Goal: Task Accomplishment & Management: Use online tool/utility

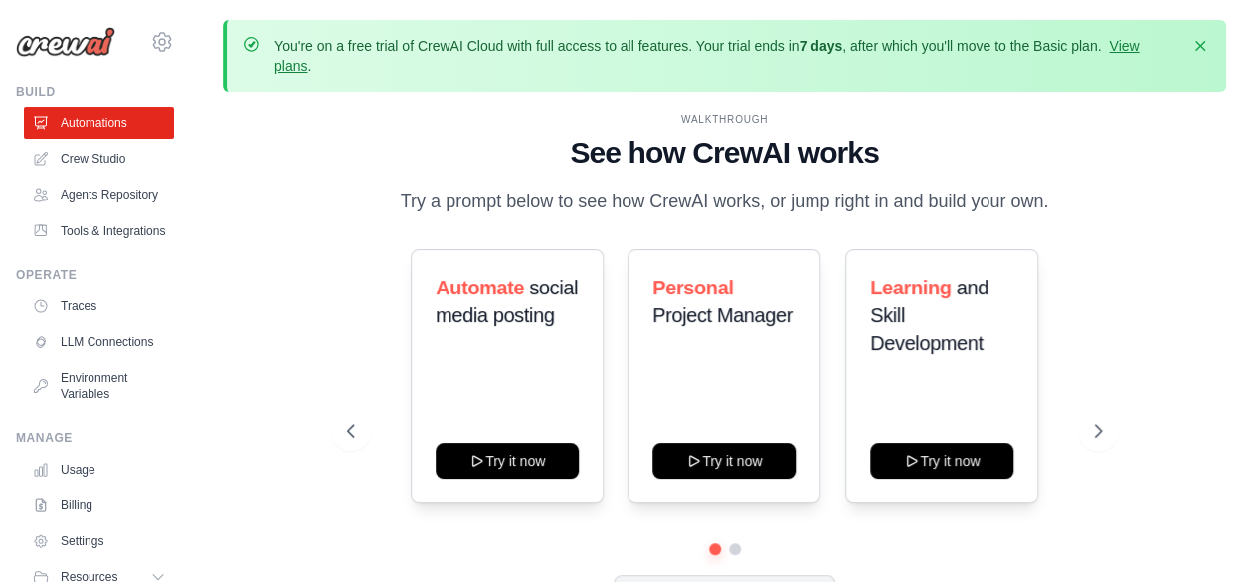
scroll to position [87, 0]
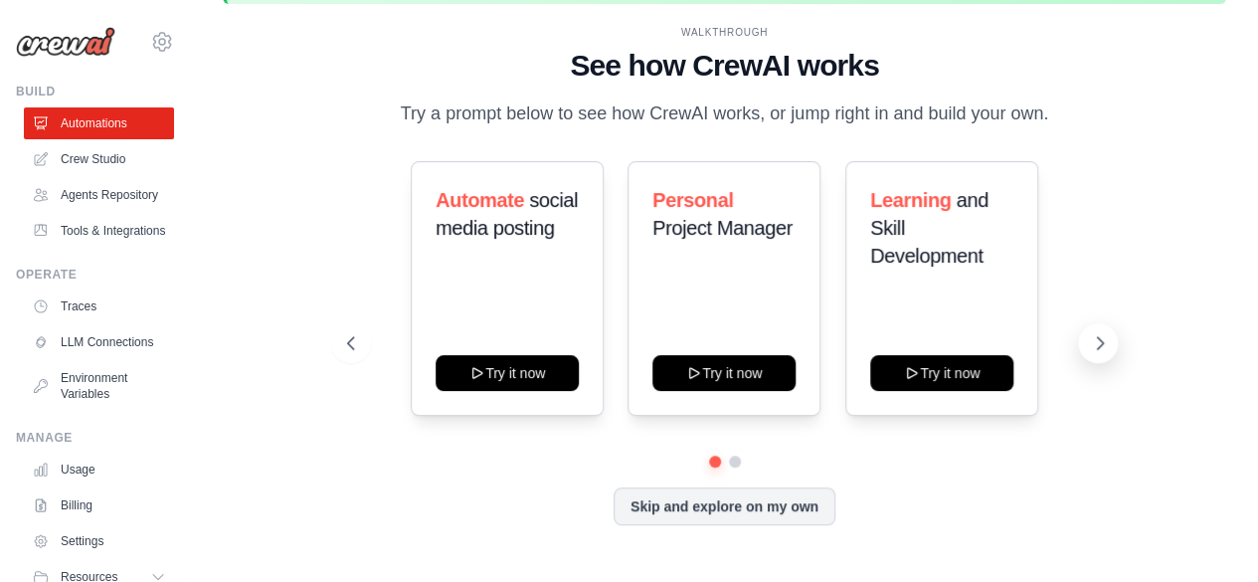
click at [1101, 333] on icon at bounding box center [1100, 343] width 20 height 20
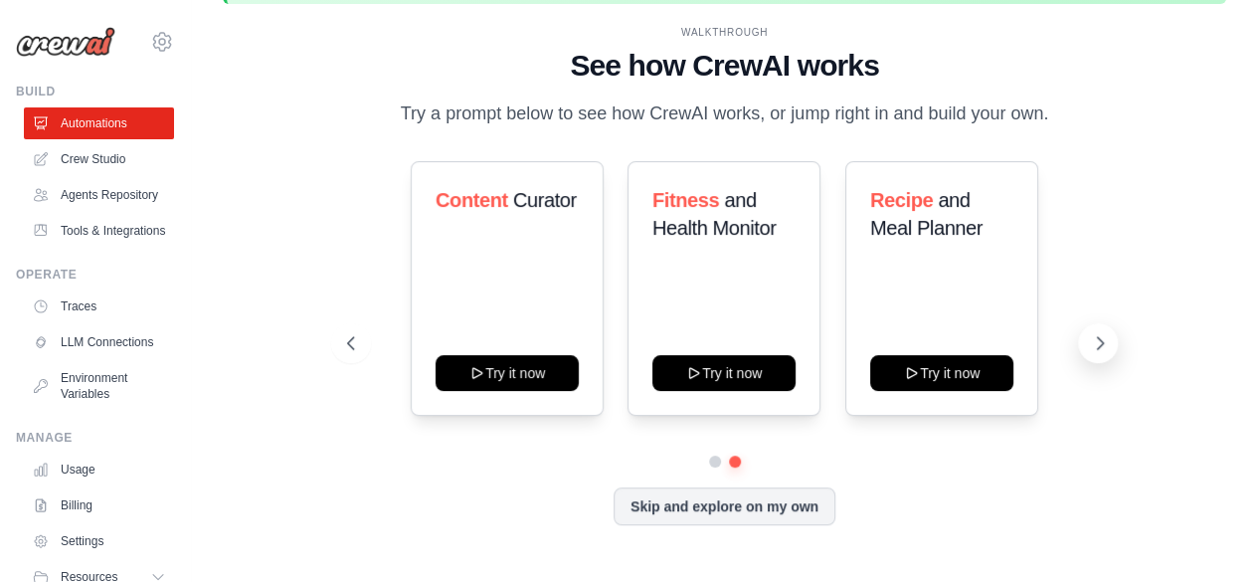
click at [1101, 333] on icon at bounding box center [1100, 343] width 20 height 20
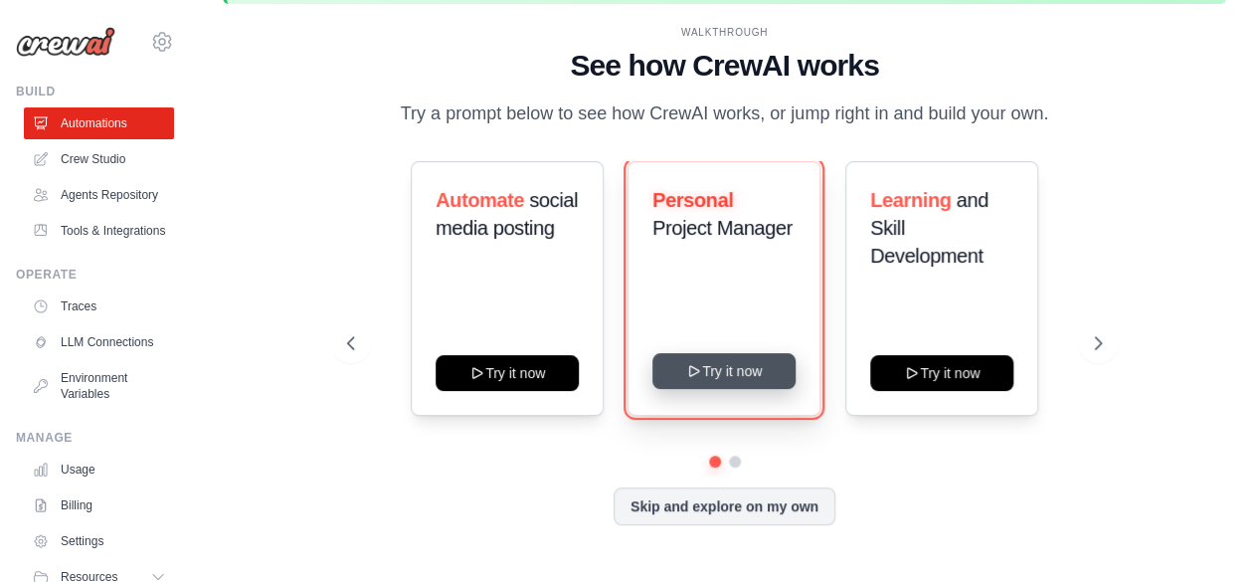
click at [693, 367] on icon at bounding box center [694, 371] width 9 height 10
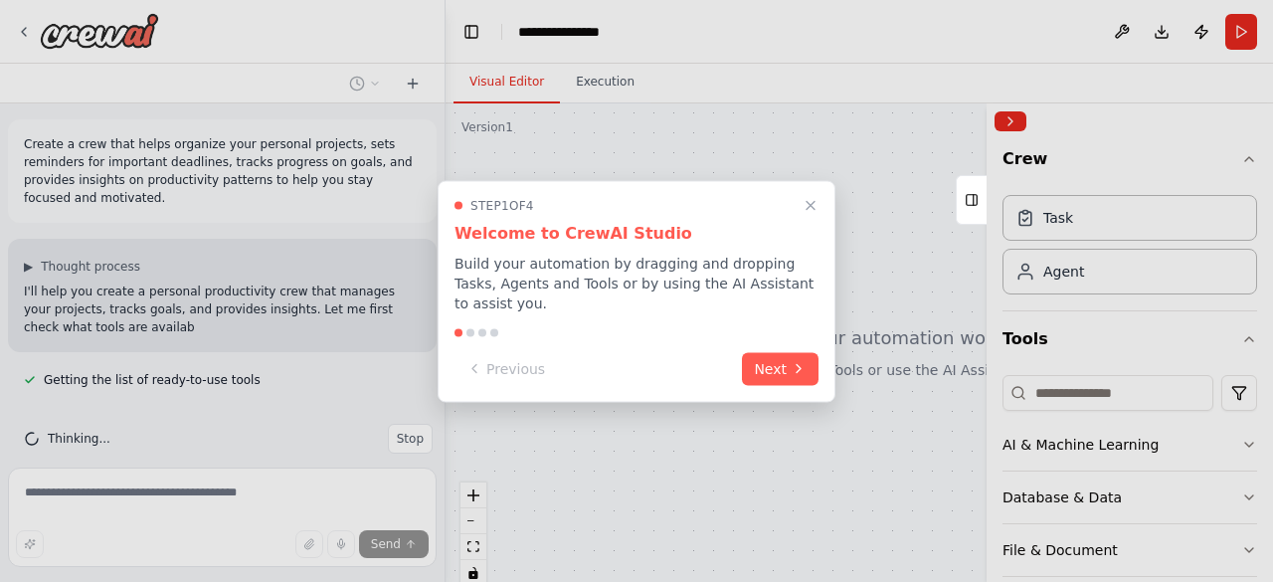
scroll to position [5, 0]
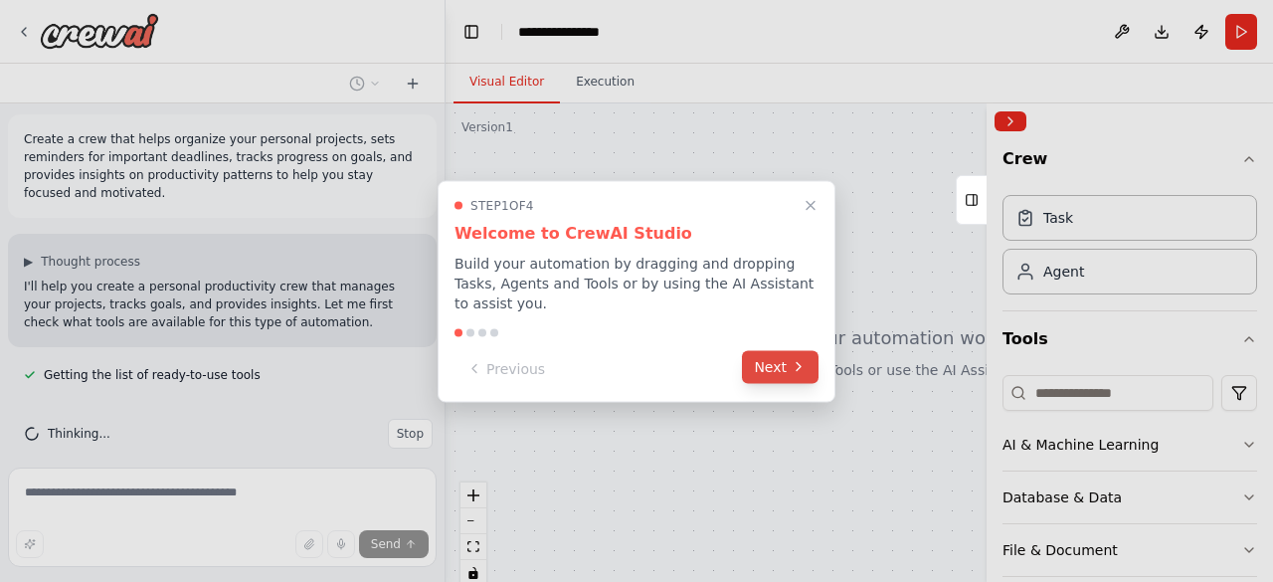
click at [778, 353] on button "Next" at bounding box center [780, 366] width 77 height 33
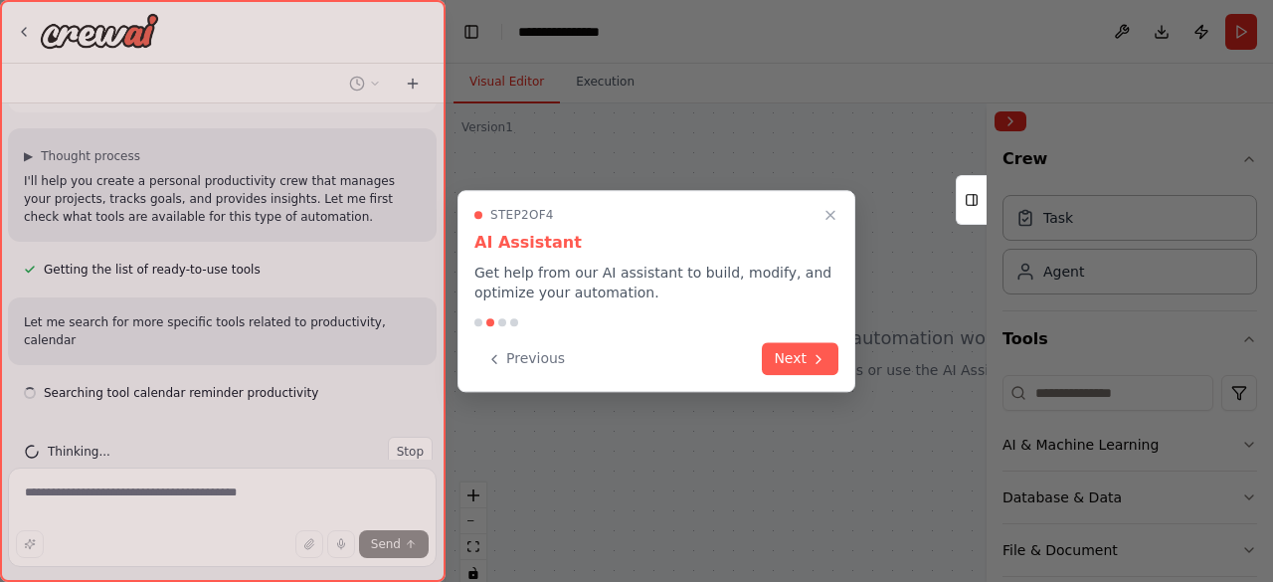
scroll to position [128, 0]
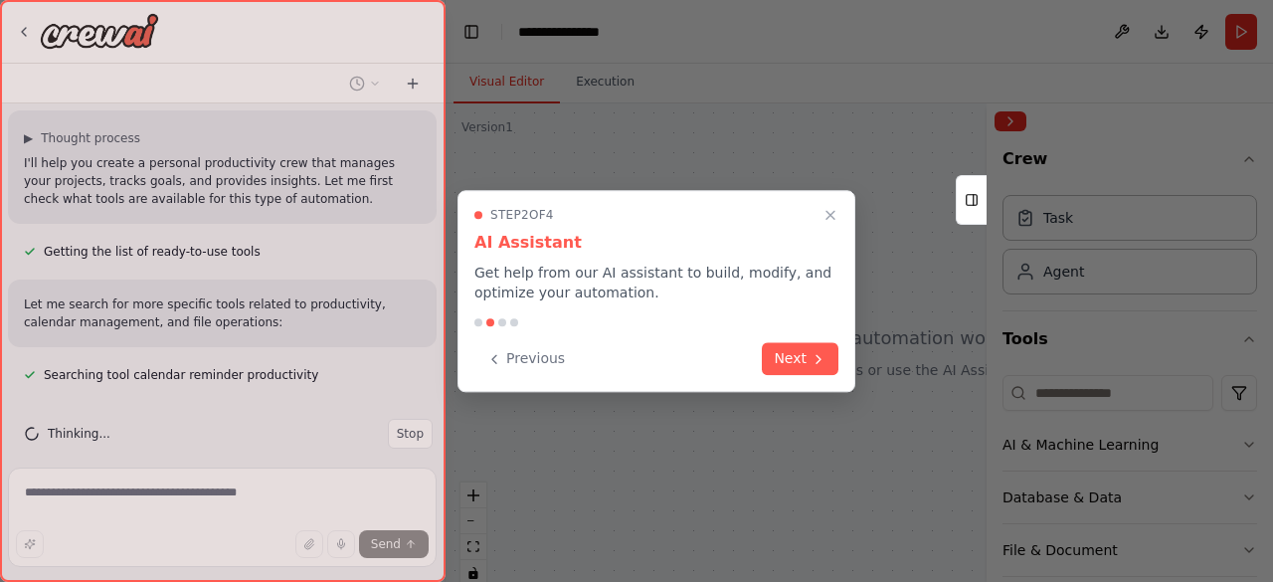
click at [778, 353] on button "Next" at bounding box center [800, 358] width 77 height 33
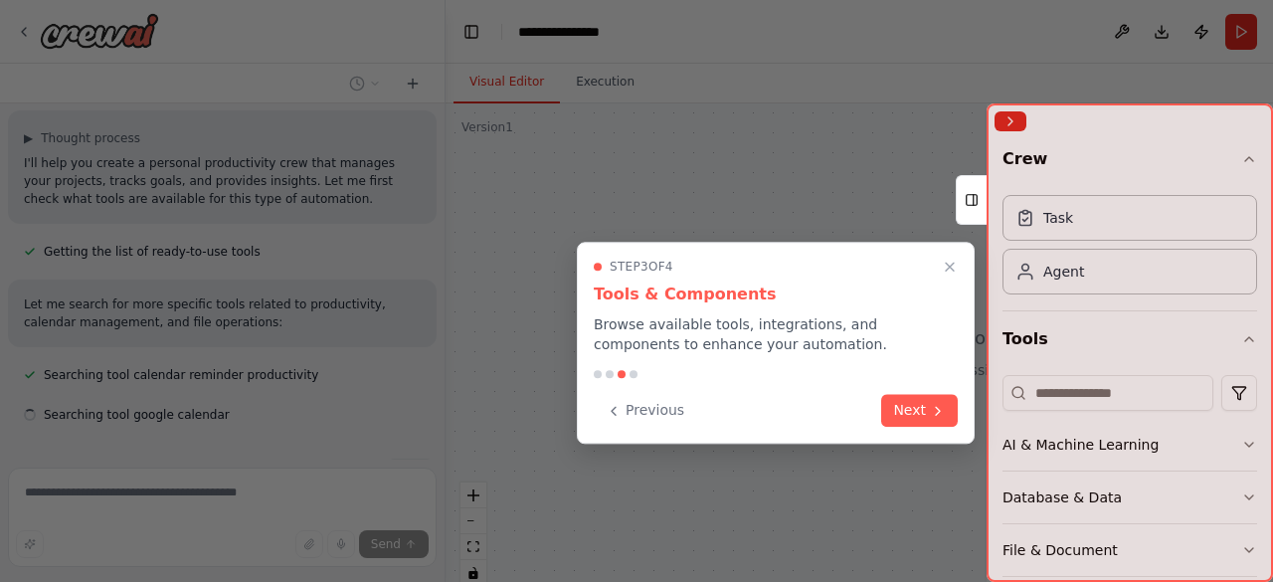
scroll to position [168, 0]
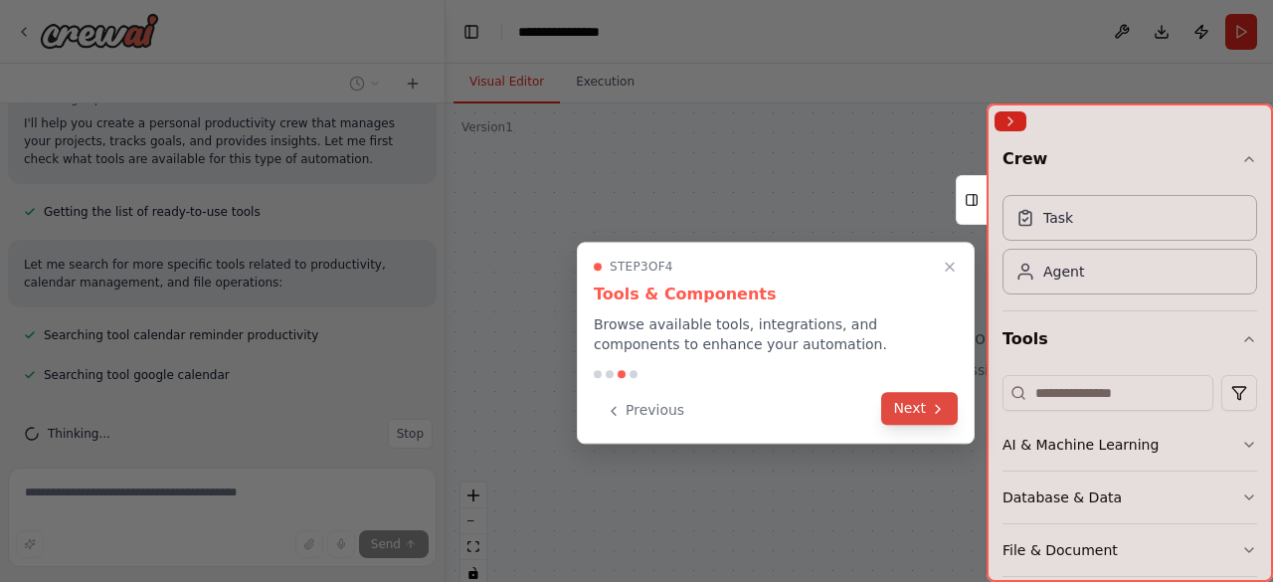
click at [898, 405] on button "Next" at bounding box center [919, 408] width 77 height 33
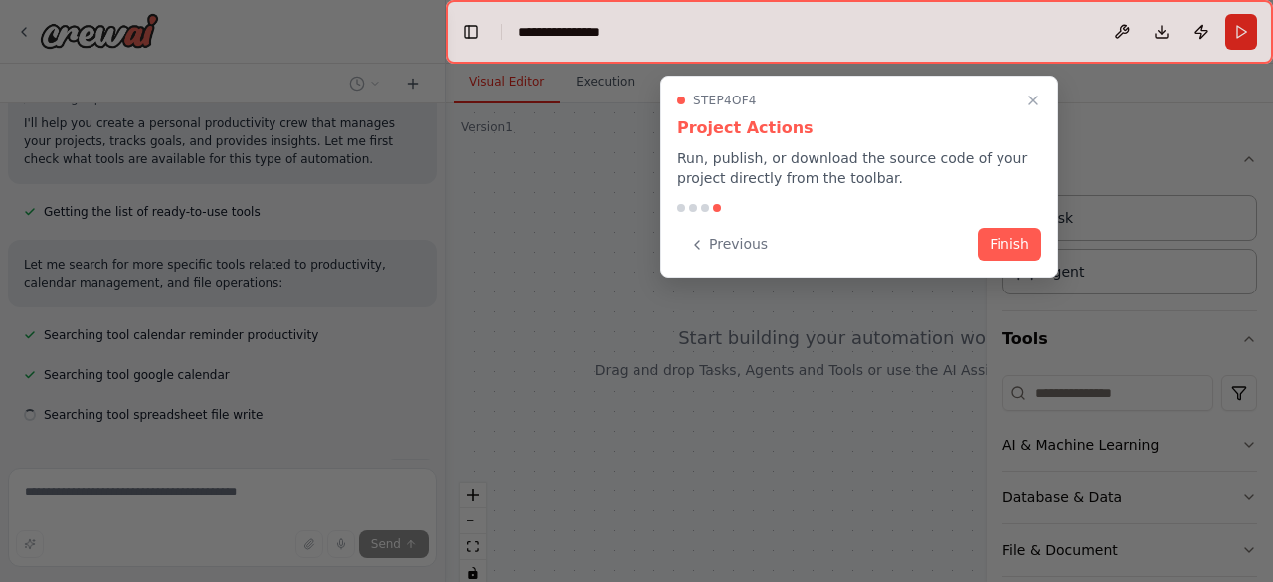
scroll to position [208, 0]
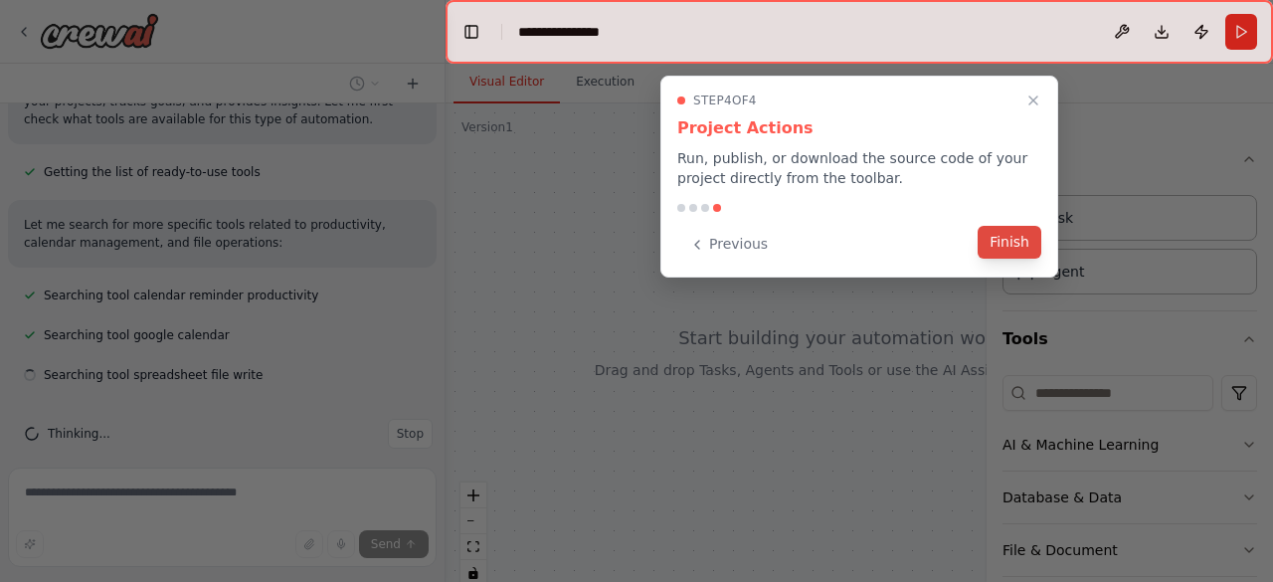
click at [1006, 249] on button "Finish" at bounding box center [1009, 242] width 64 height 33
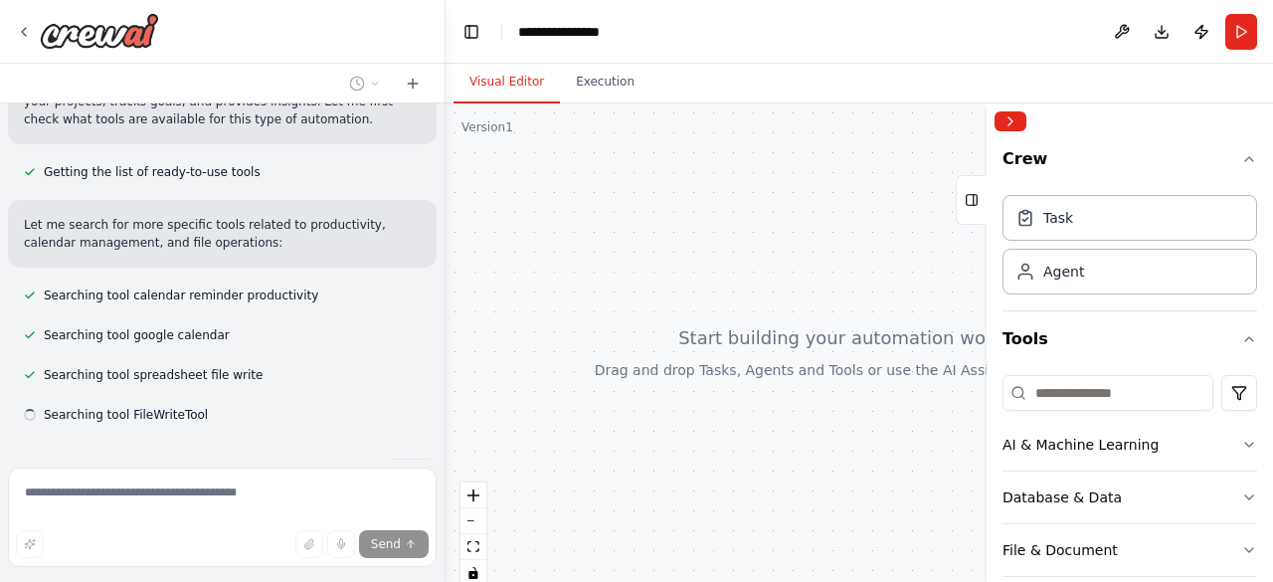
scroll to position [248, 0]
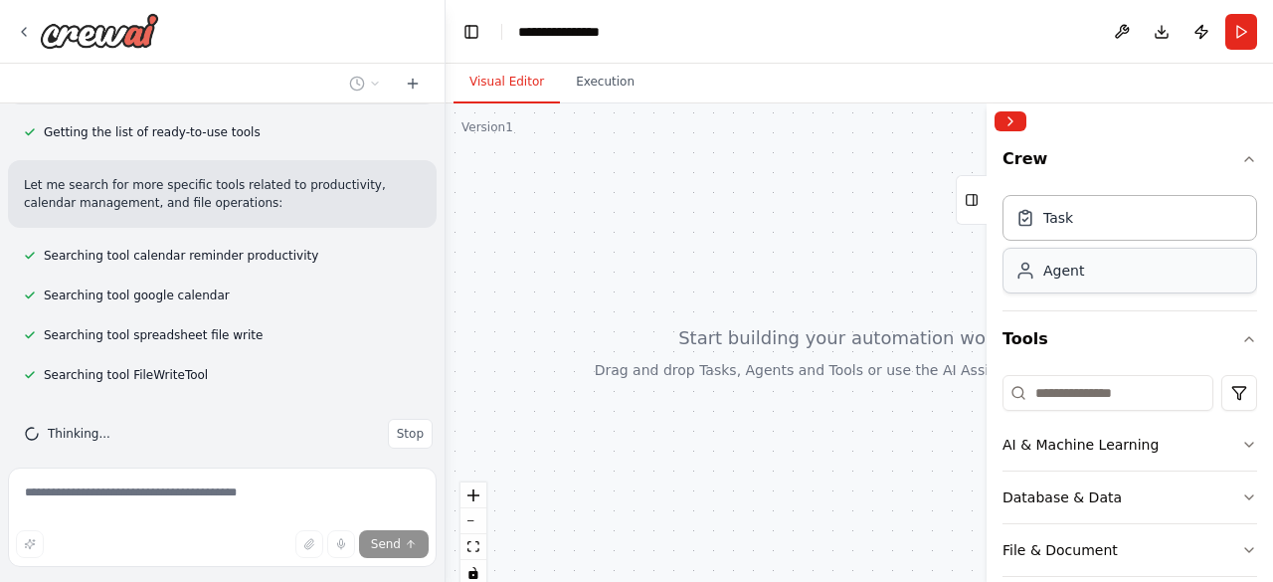
click at [1060, 277] on div "Agent" at bounding box center [1063, 270] width 41 height 20
click at [1050, 212] on div "Task" at bounding box center [1058, 217] width 30 height 20
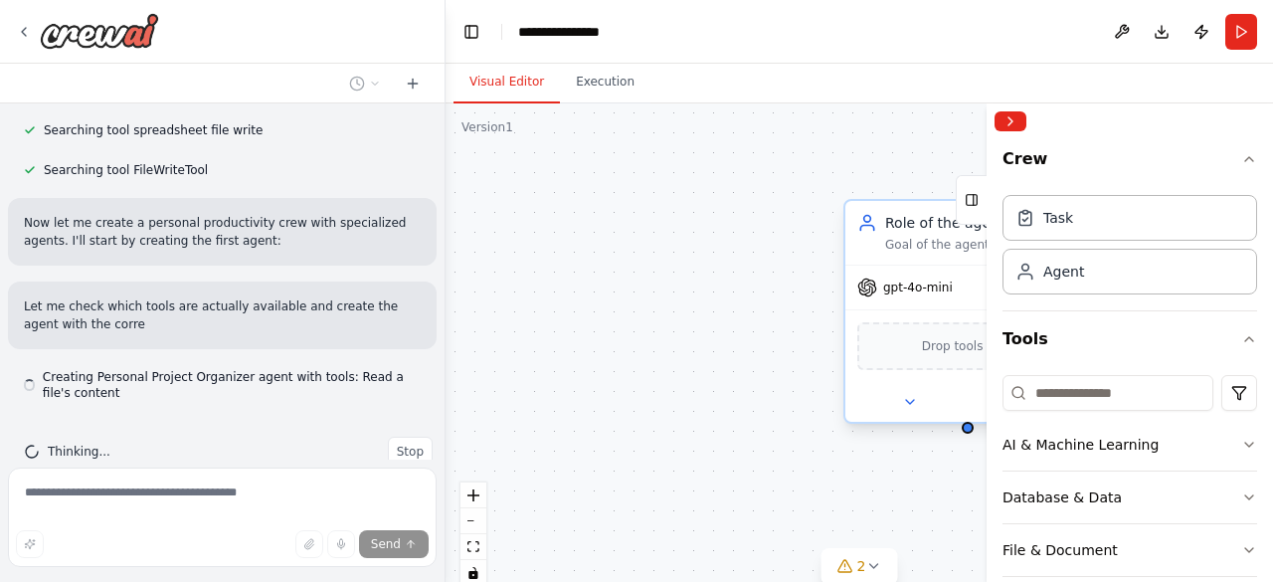
scroll to position [470, 0]
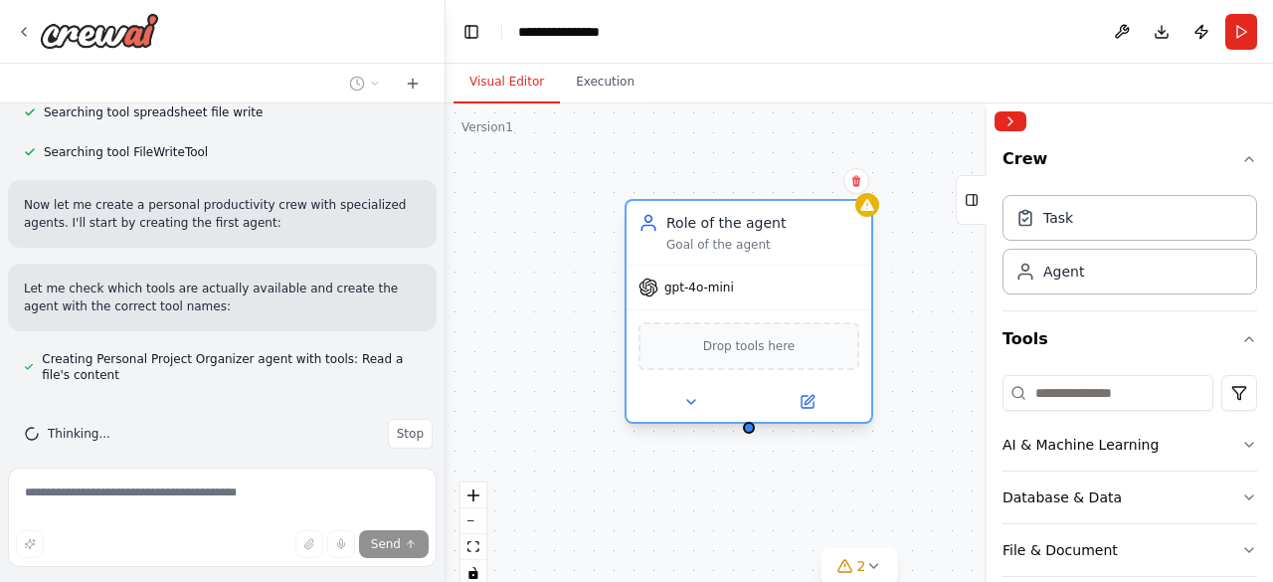
drag, startPoint x: 907, startPoint y: 276, endPoint x: 688, endPoint y: 275, distance: 218.7
click at [688, 275] on div "gpt-4o-mini" at bounding box center [748, 287] width 245 height 44
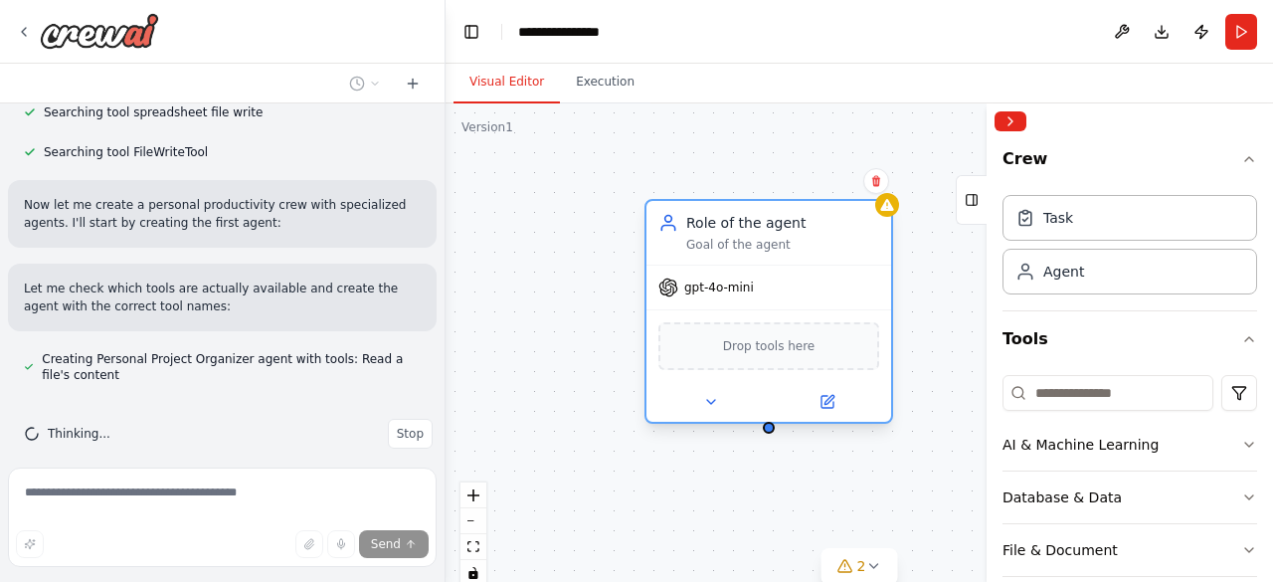
click at [752, 255] on div "Role of the agent Goal of the agent" at bounding box center [768, 233] width 245 height 64
click at [829, 403] on icon at bounding box center [827, 402] width 12 height 12
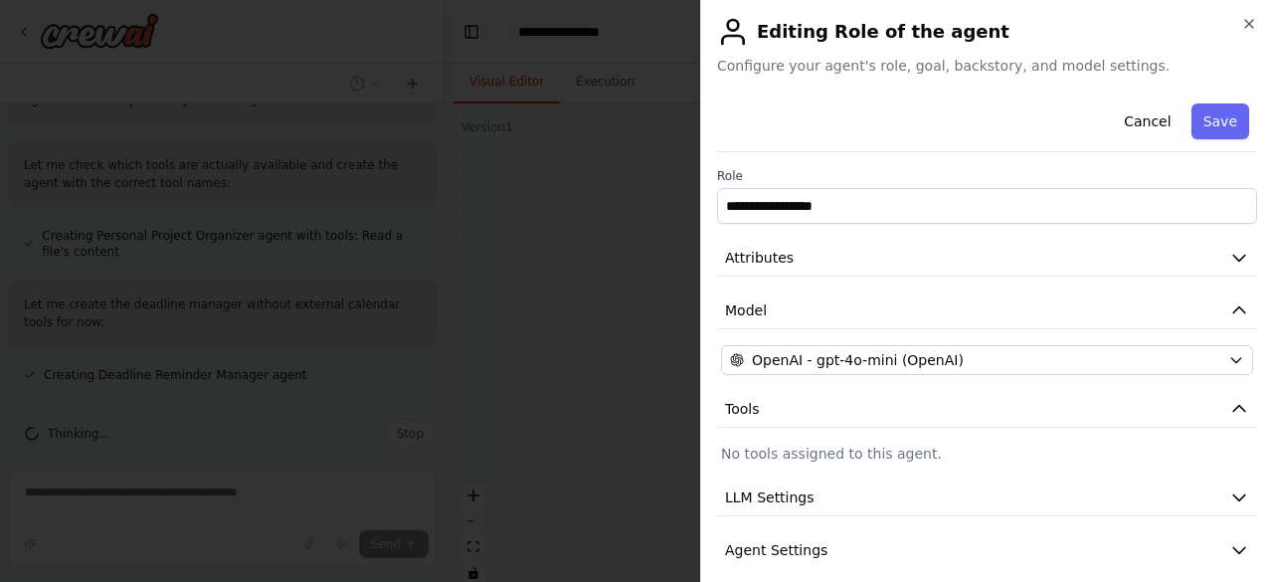
scroll to position [68, 0]
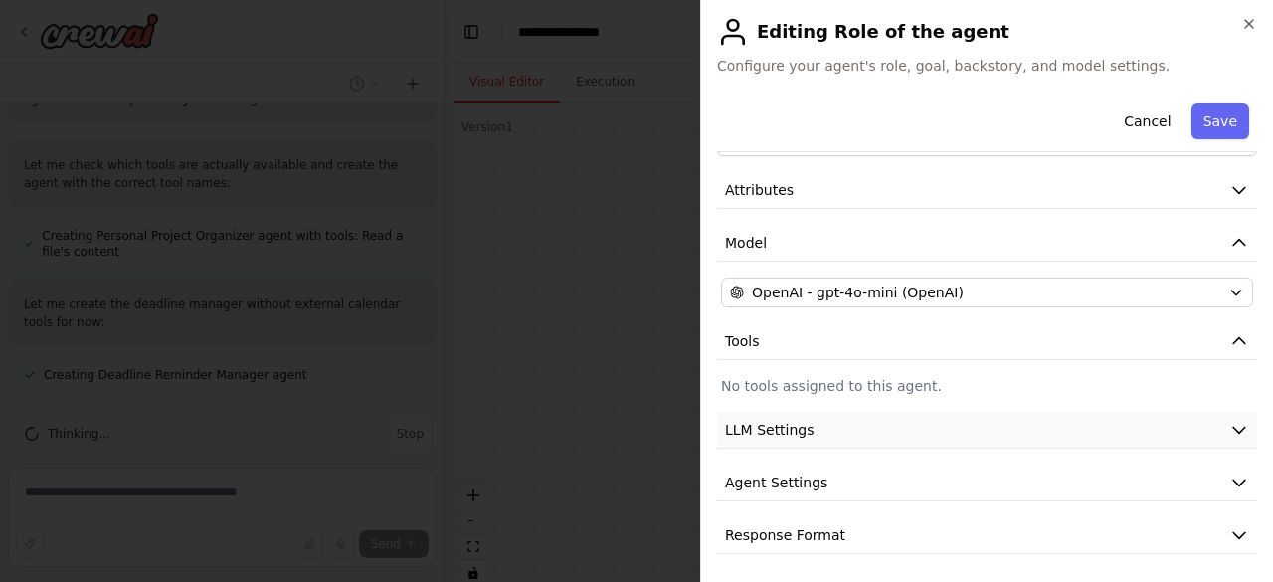
click at [827, 427] on button "LLM Settings" at bounding box center [987, 430] width 540 height 37
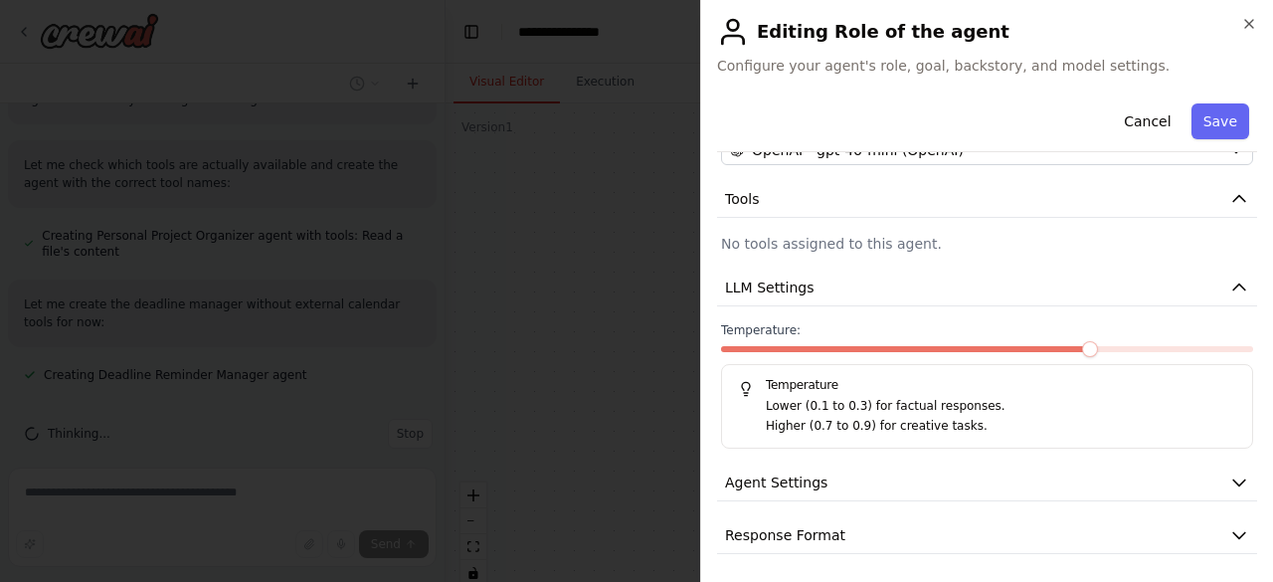
scroll to position [633, 0]
click at [845, 482] on button "Agent Settings" at bounding box center [987, 482] width 540 height 37
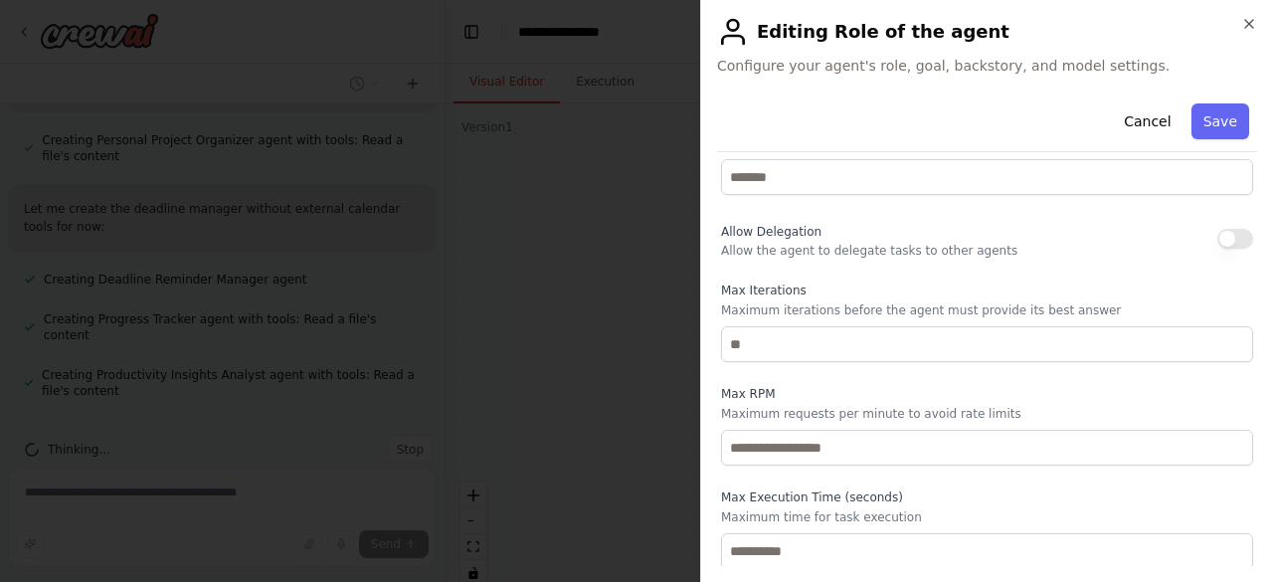
scroll to position [0, 0]
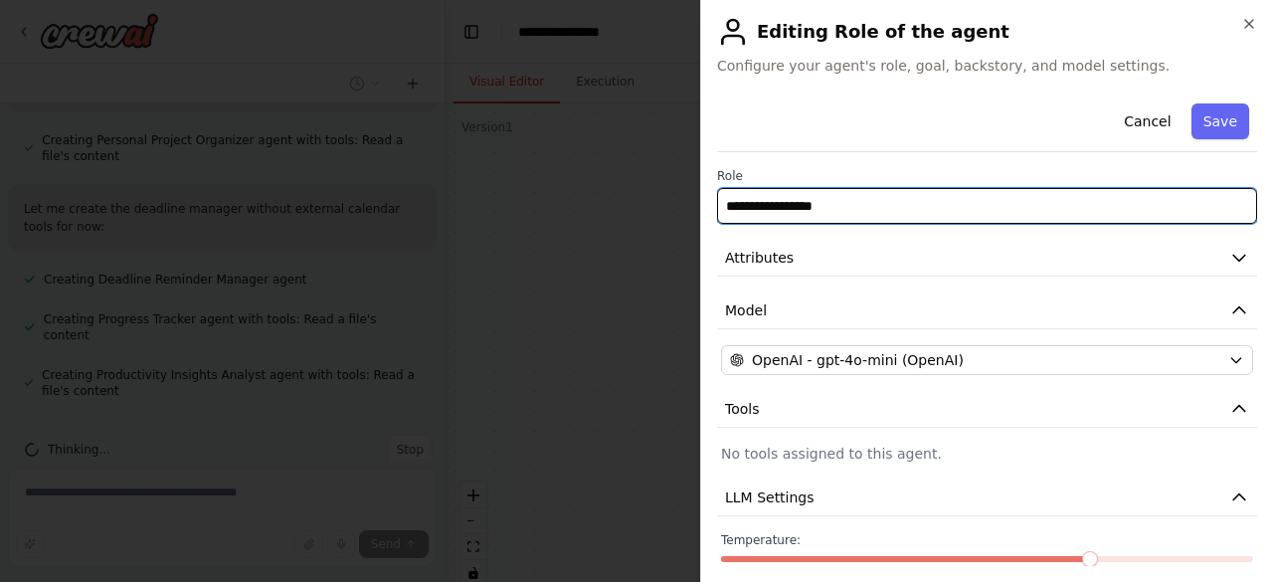
click at [836, 202] on input "**********" at bounding box center [987, 206] width 540 height 36
drag, startPoint x: 836, startPoint y: 202, endPoint x: 696, endPoint y: 202, distance: 140.2
click at [696, 202] on body "Create a crew that helps organize your personal projects, sets reminders for im…" at bounding box center [636, 291] width 1273 height 582
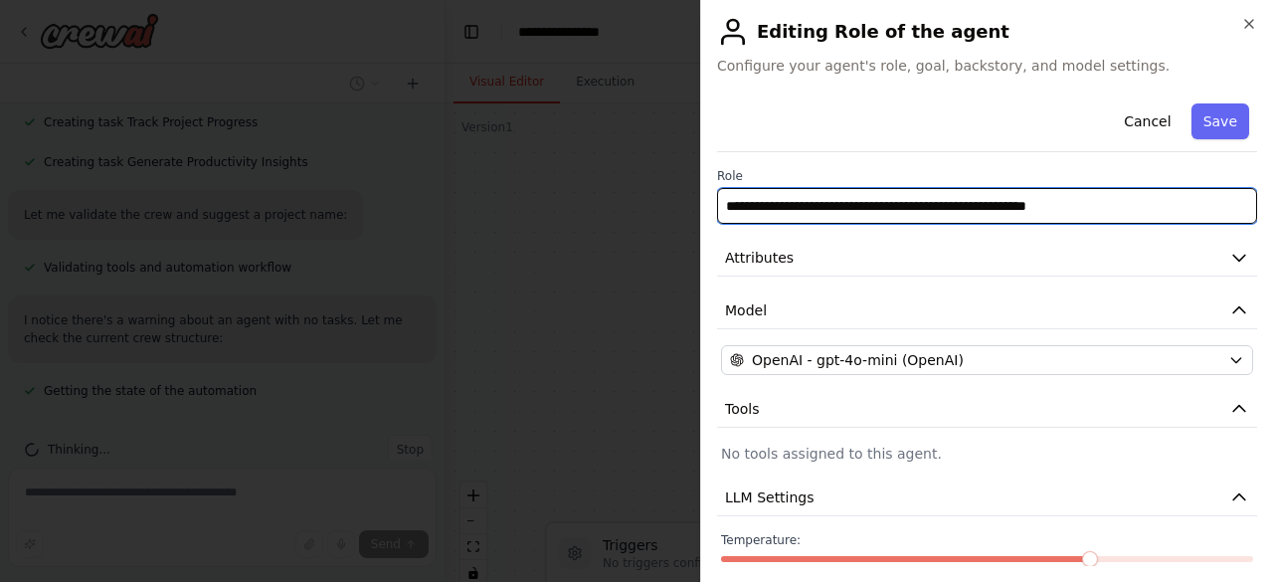
type input "**********"
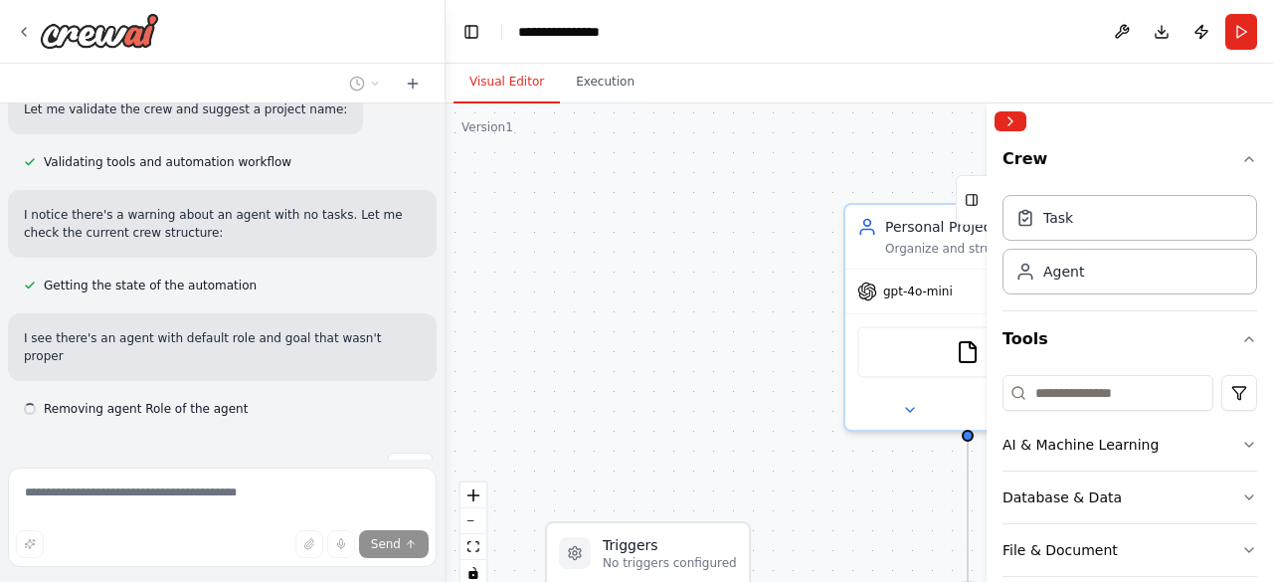
scroll to position [1266, 0]
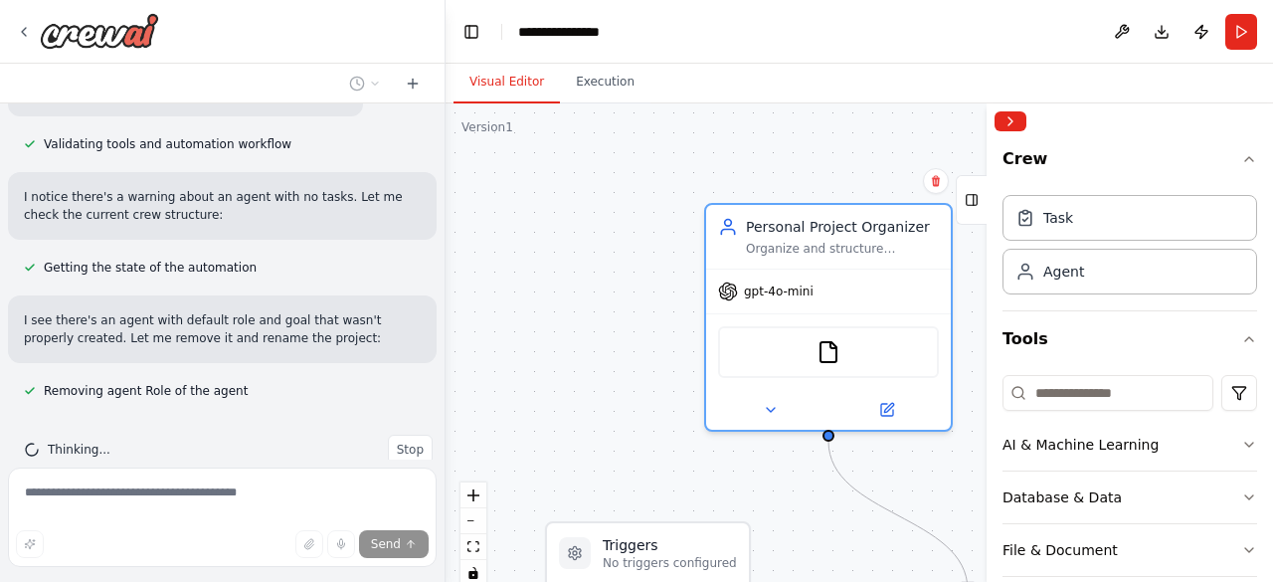
drag, startPoint x: 884, startPoint y: 259, endPoint x: 703, endPoint y: 250, distance: 181.2
click at [703, 250] on div ".deletable-edge-delete-btn { width: 20px; height: 20px; border: 0px solid #ffff…" at bounding box center [858, 351] width 827 height 497
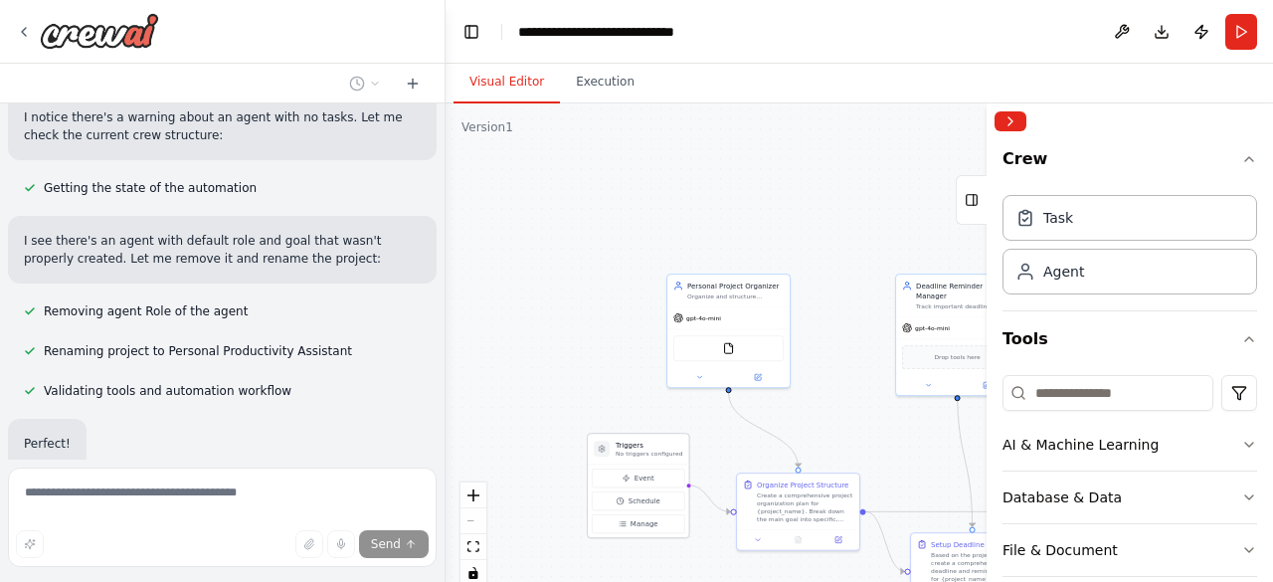
scroll to position [1411, 0]
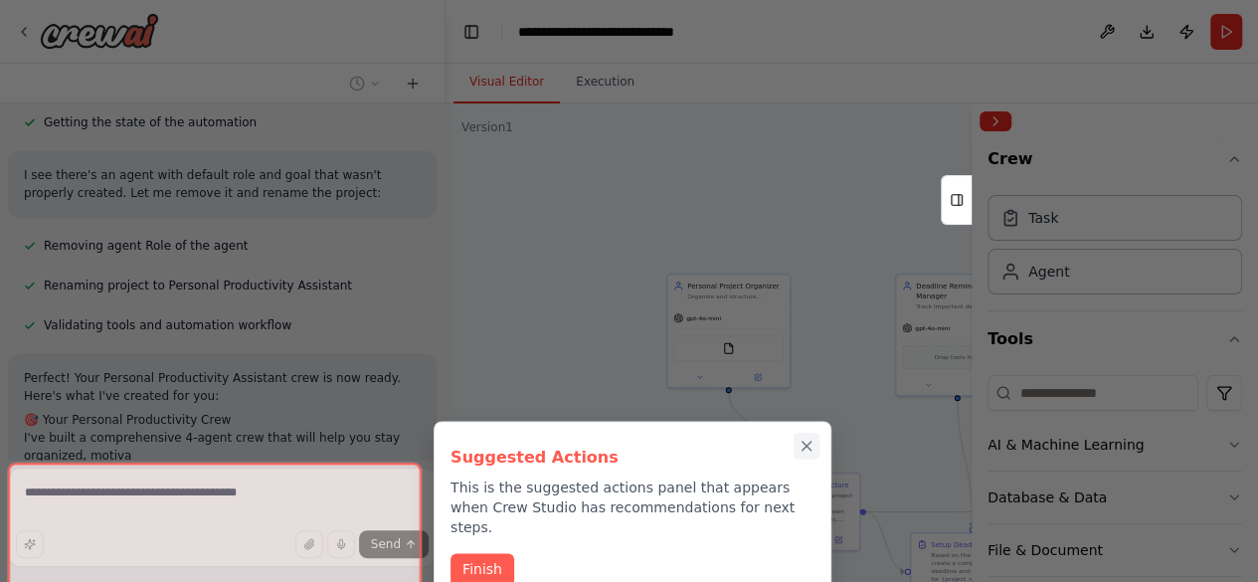
click at [807, 440] on icon "Close walkthrough" at bounding box center [806, 446] width 18 height 18
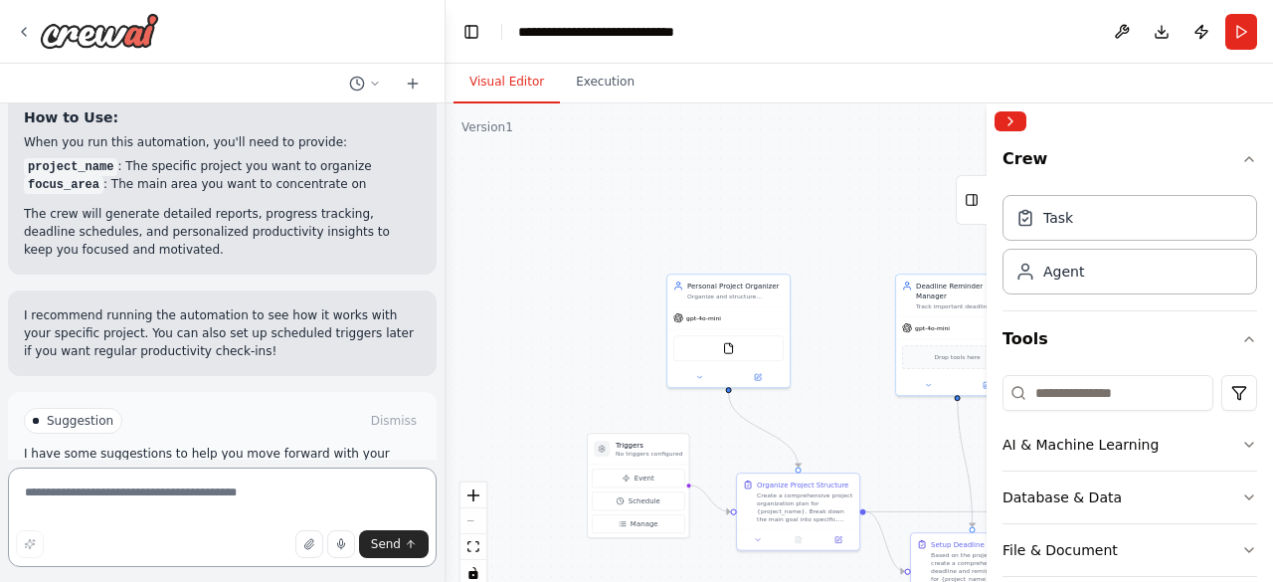
scroll to position [2180, 0]
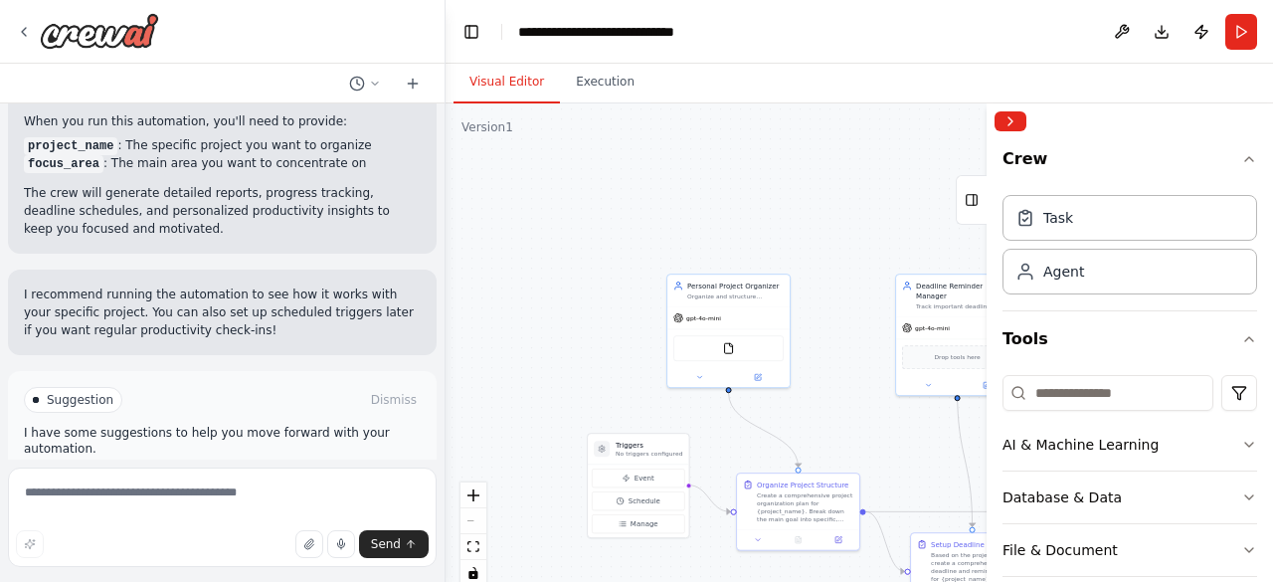
click at [336, 468] on button "Run Automation" at bounding box center [222, 484] width 397 height 32
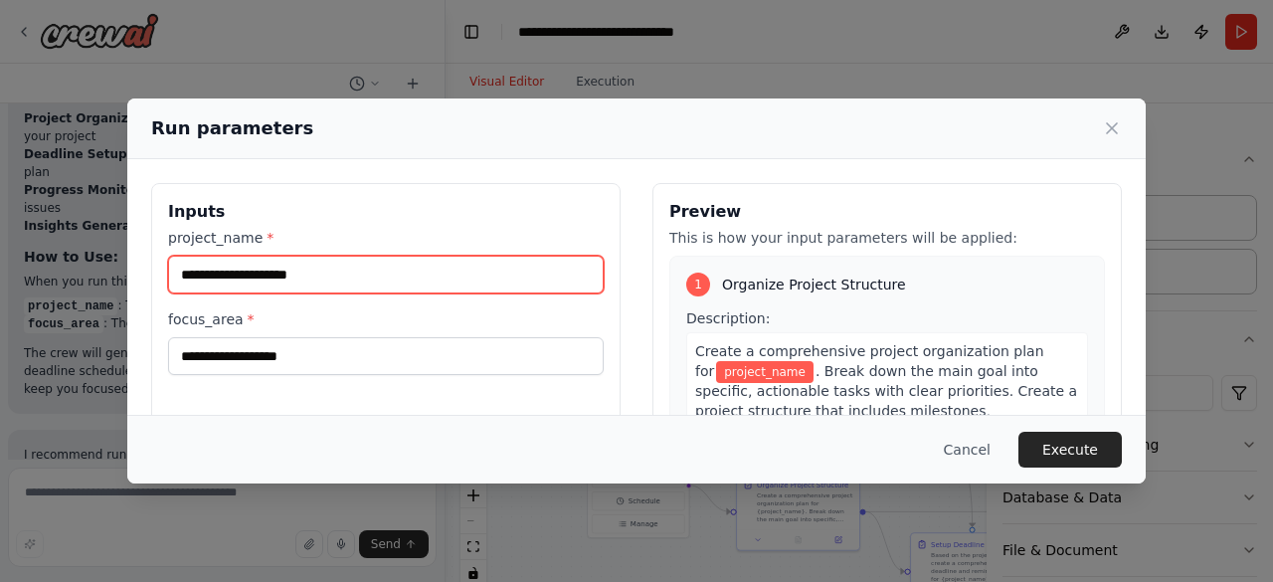
click at [309, 263] on input "project_name *" at bounding box center [385, 275] width 435 height 38
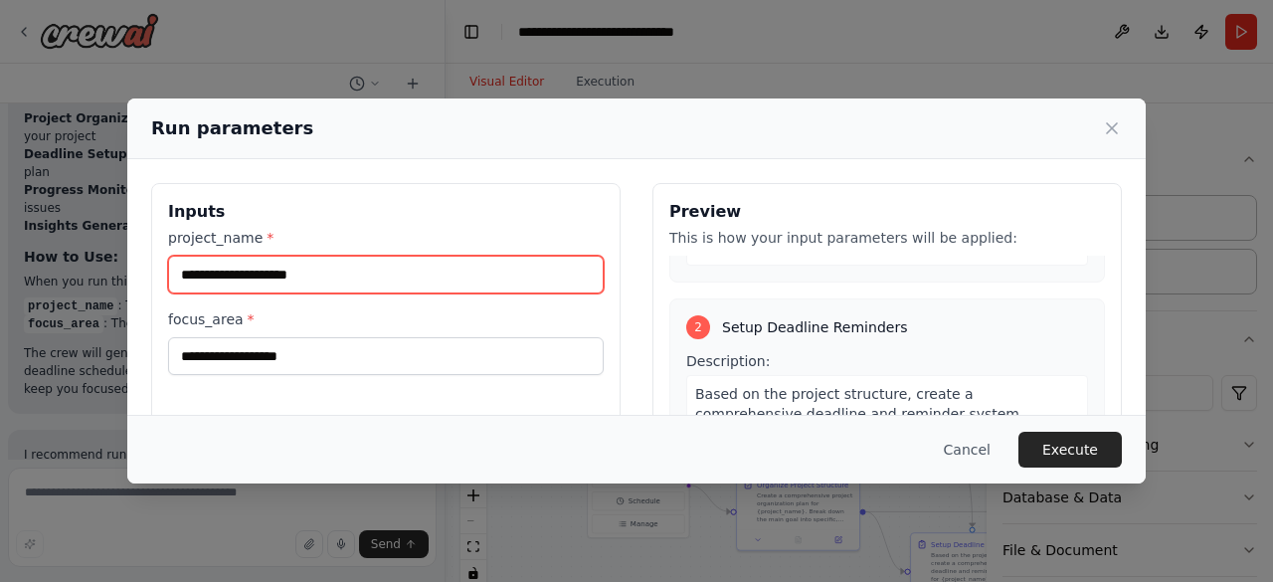
scroll to position [422, 0]
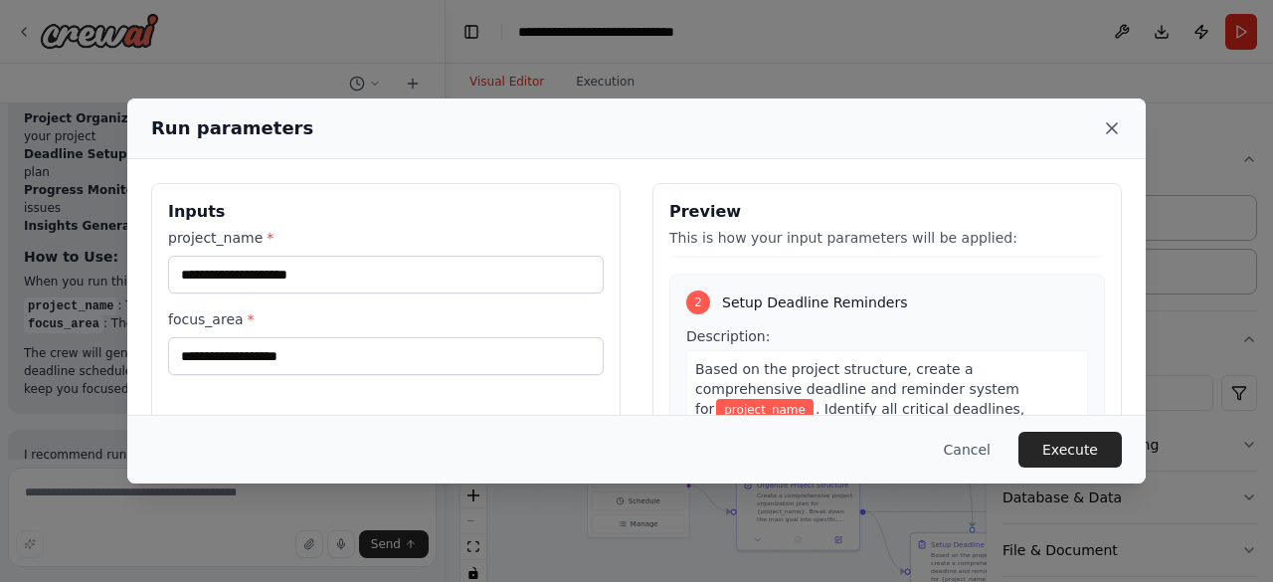
click at [1111, 130] on icon at bounding box center [1112, 128] width 10 height 10
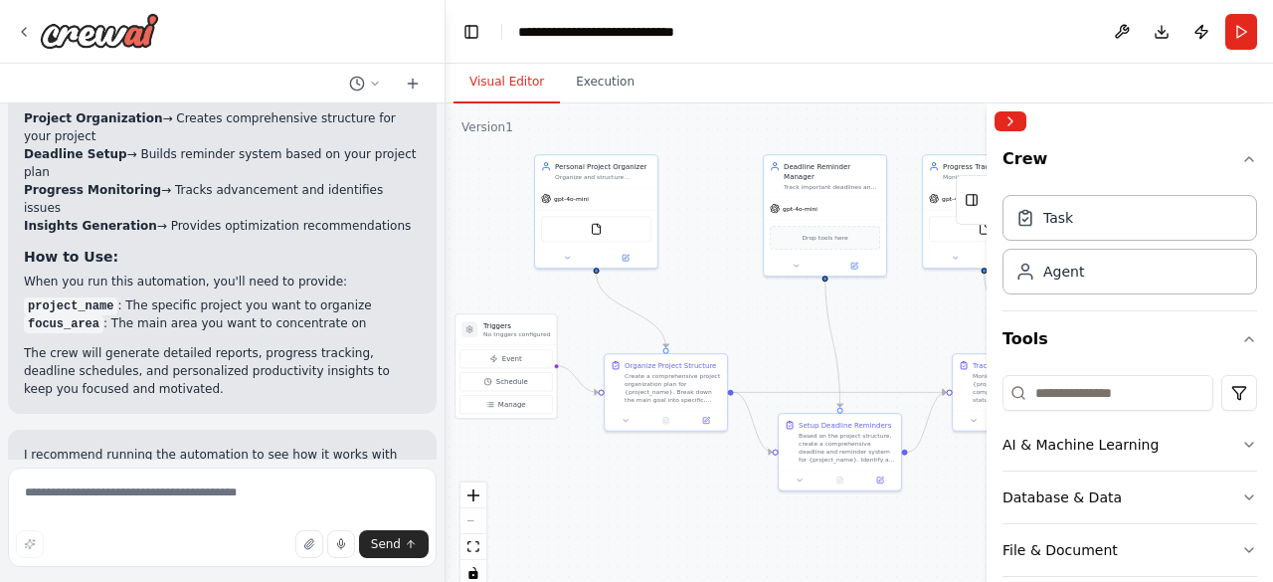
drag, startPoint x: 831, startPoint y: 375, endPoint x: 705, endPoint y: 256, distance: 173.7
click at [705, 256] on div ".deletable-edge-delete-btn { width: 20px; height: 20px; border: 0px solid #ffff…" at bounding box center [858, 351] width 827 height 497
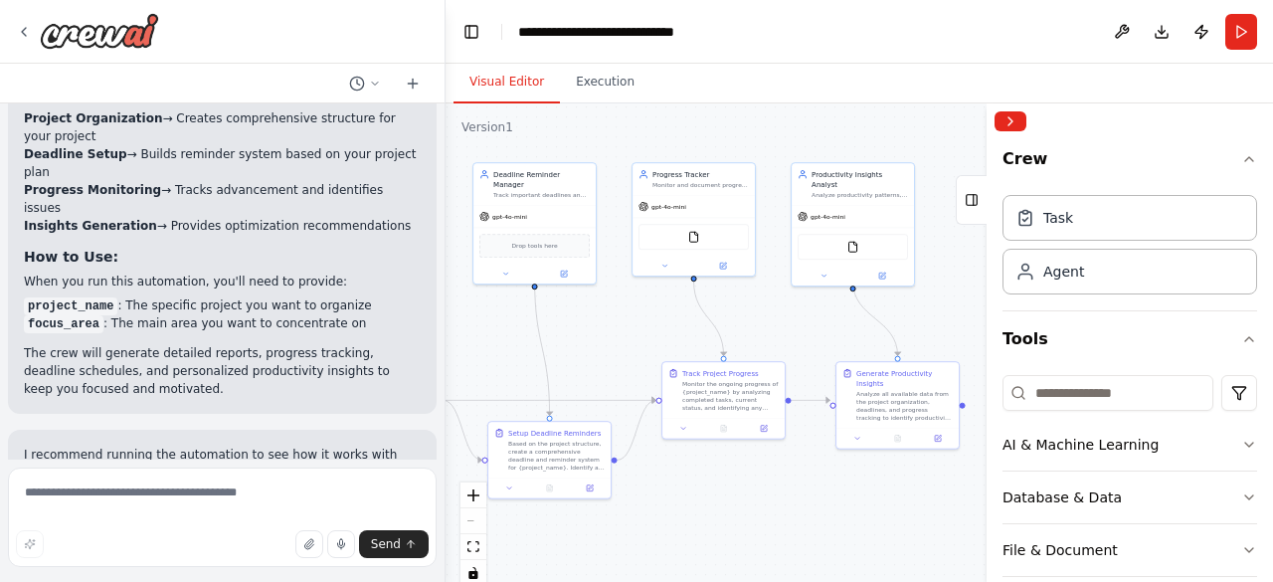
drag, startPoint x: 784, startPoint y: 345, endPoint x: 488, endPoint y: 353, distance: 296.4
click at [488, 353] on div ".deletable-edge-delete-btn { width: 20px; height: 20px; border: 0px solid #ffff…" at bounding box center [858, 351] width 827 height 497
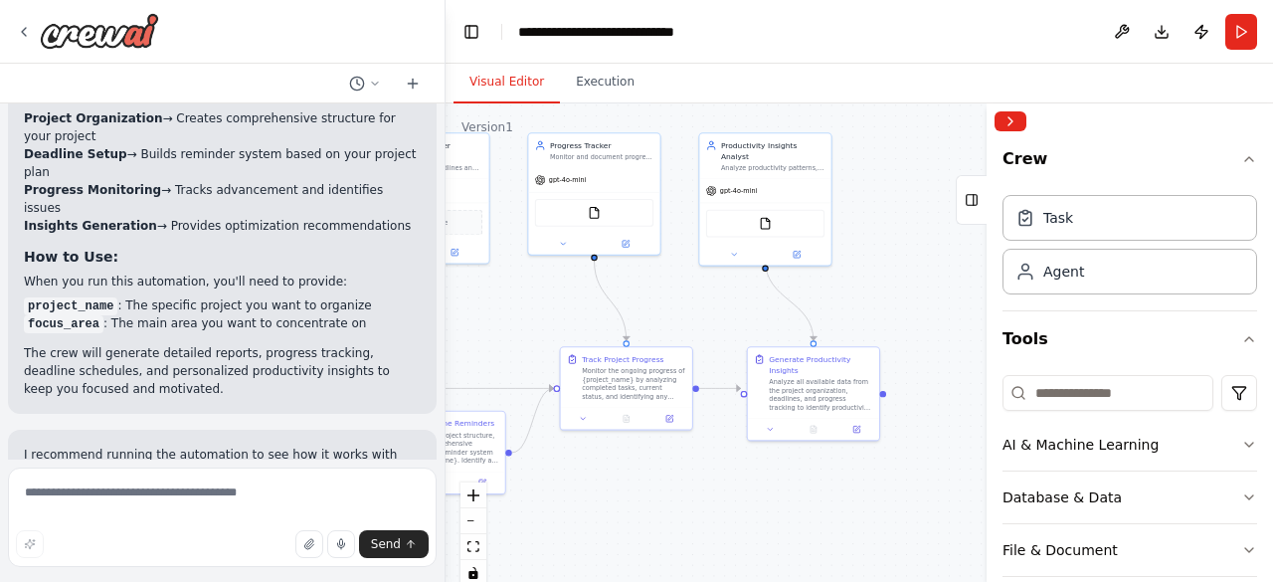
drag, startPoint x: 596, startPoint y: 325, endPoint x: 487, endPoint y: 306, distance: 110.0
click at [487, 306] on div ".deletable-edge-delete-btn { width: 20px; height: 20px; border: 0px solid #ffff…" at bounding box center [858, 351] width 827 height 497
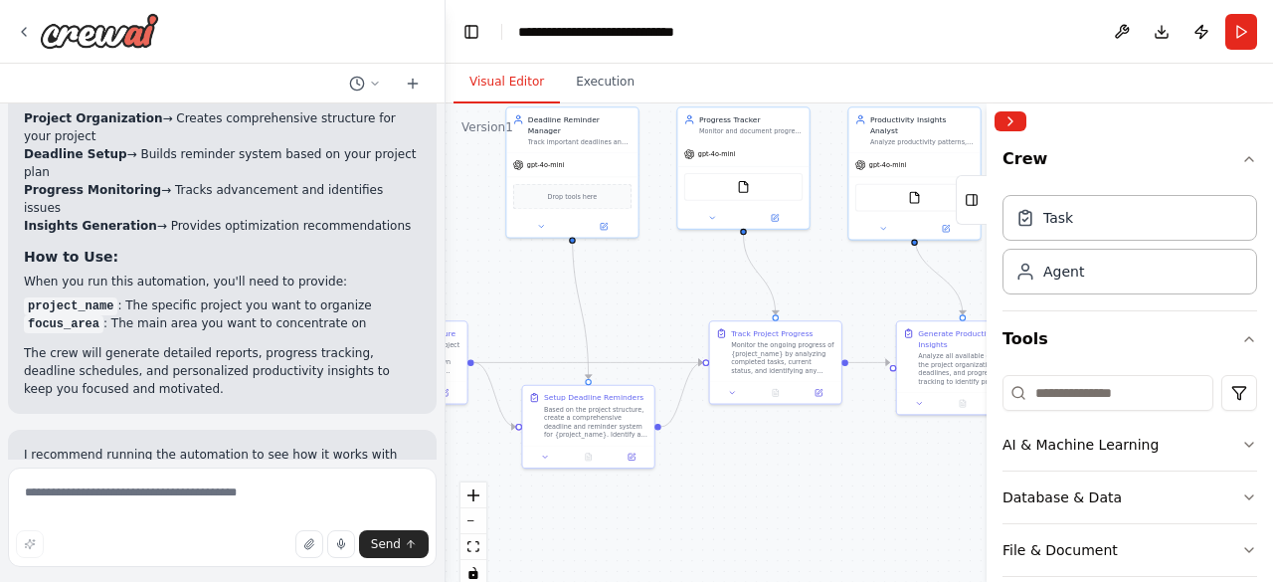
drag, startPoint x: 662, startPoint y: 318, endPoint x: 817, endPoint y: 293, distance: 157.1
click at [817, 293] on div ".deletable-edge-delete-btn { width: 20px; height: 20px; border: 0px solid #ffff…" at bounding box center [858, 351] width 827 height 497
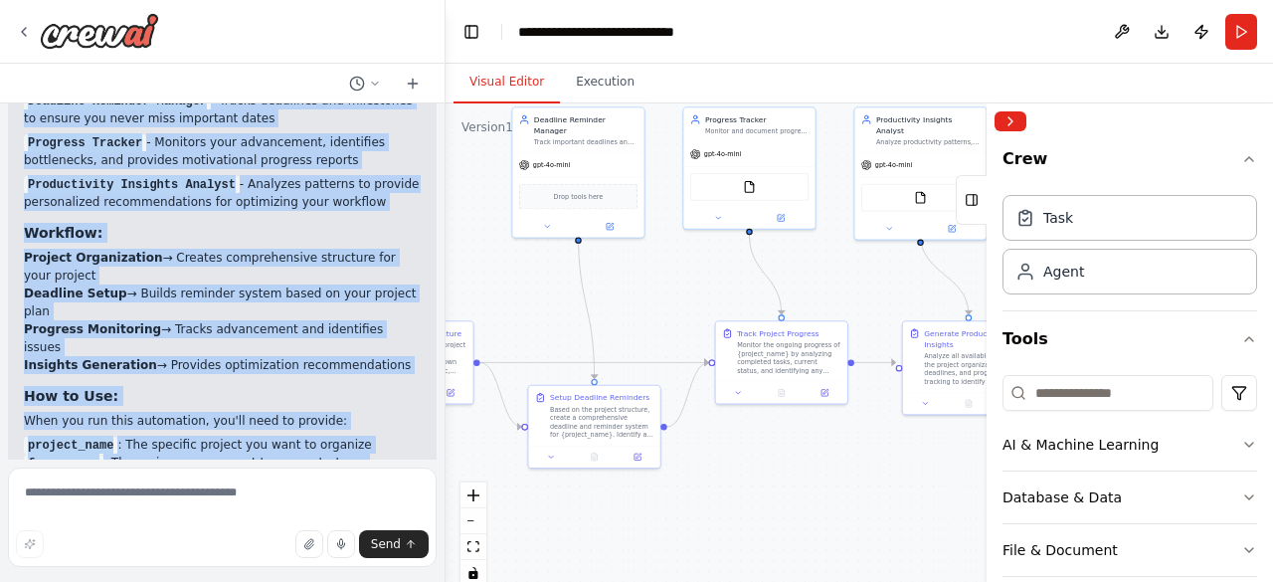
scroll to position [2020, 0]
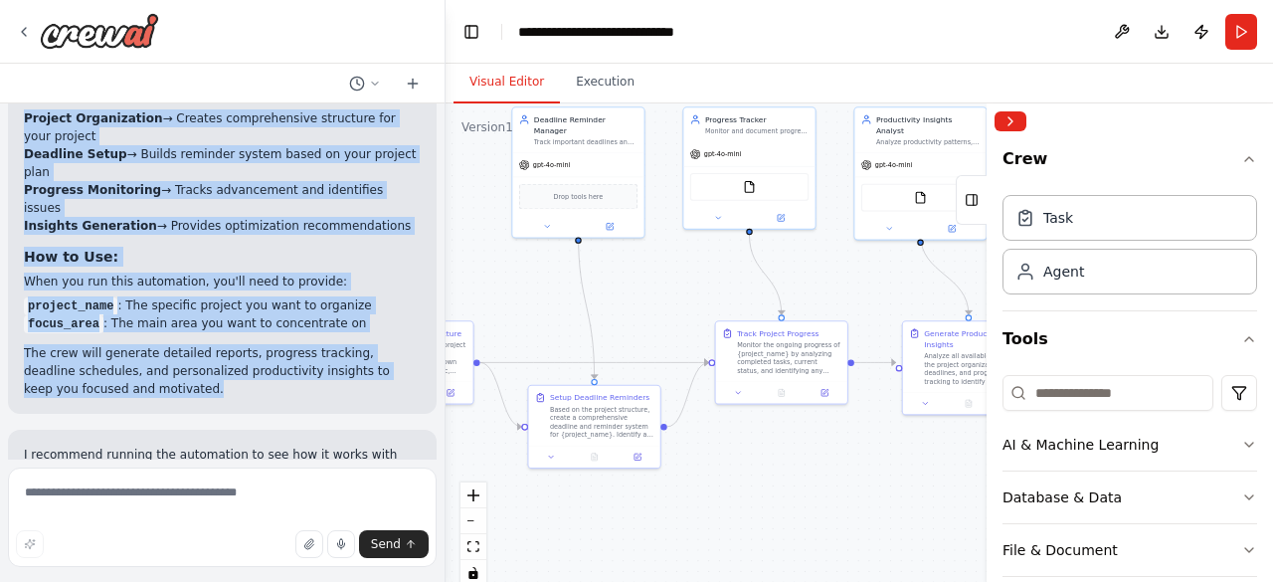
drag, startPoint x: 20, startPoint y: 206, endPoint x: 131, endPoint y: 311, distance: 153.3
click at [131, 311] on div "Perfect! Your Personal Productivity Assistant crew is now ready. Here's what I'…" at bounding box center [222, 79] width 428 height 670
copy div "Loremip! Dolo Sitametc Adipiscingel Seddoeius temp in utl etdol. Magn'a enim A'…"
click at [85, 247] on h3 "How to Use:" at bounding box center [222, 257] width 397 height 20
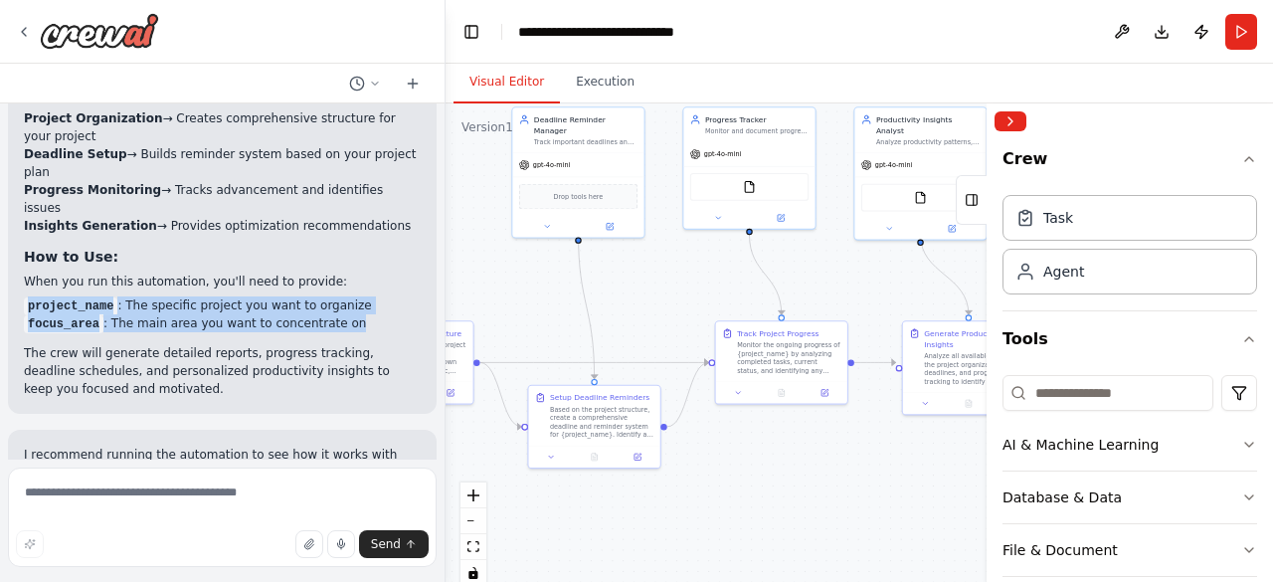
drag, startPoint x: 24, startPoint y: 238, endPoint x: 336, endPoint y: 252, distance: 312.5
click at [336, 296] on ul "project_name : The specific project you want to organize focus_area : The main …" at bounding box center [222, 314] width 397 height 36
copy ul "project_name : The specific project you want to organize focus_area : The main …"
click at [336, 314] on li "focus_area : The main area you want to concentrate on" at bounding box center [222, 323] width 397 height 18
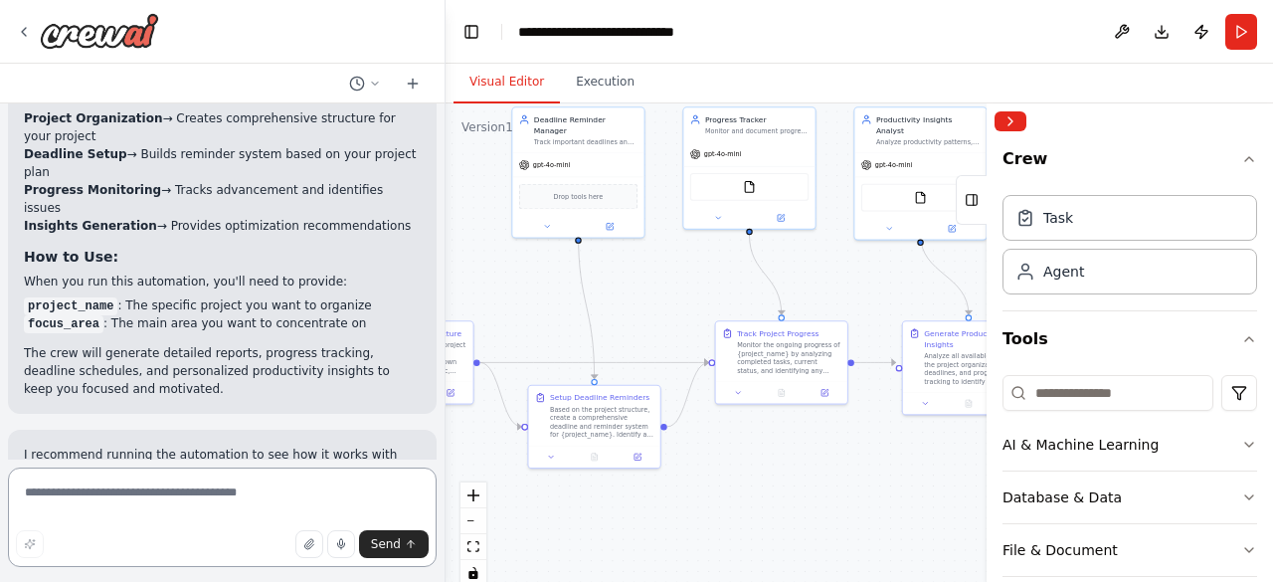
click at [110, 500] on textarea at bounding box center [222, 516] width 428 height 99
click at [1239, 26] on button "Run" at bounding box center [1241, 32] width 32 height 36
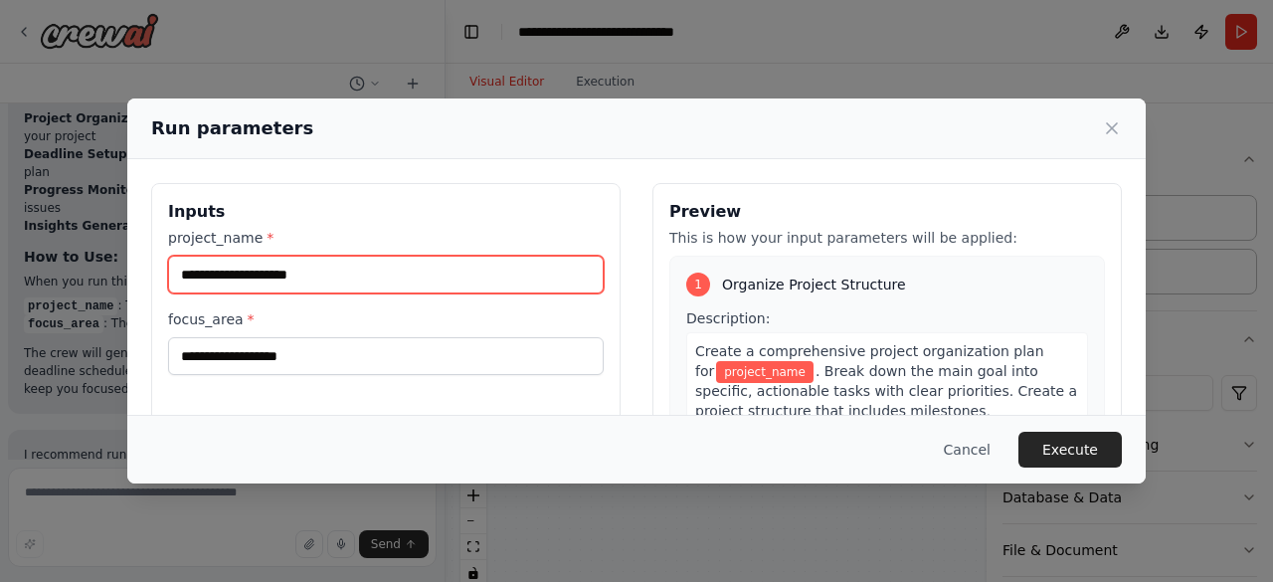
click at [410, 260] on input "project_name *" at bounding box center [385, 275] width 435 height 38
paste input "**********"
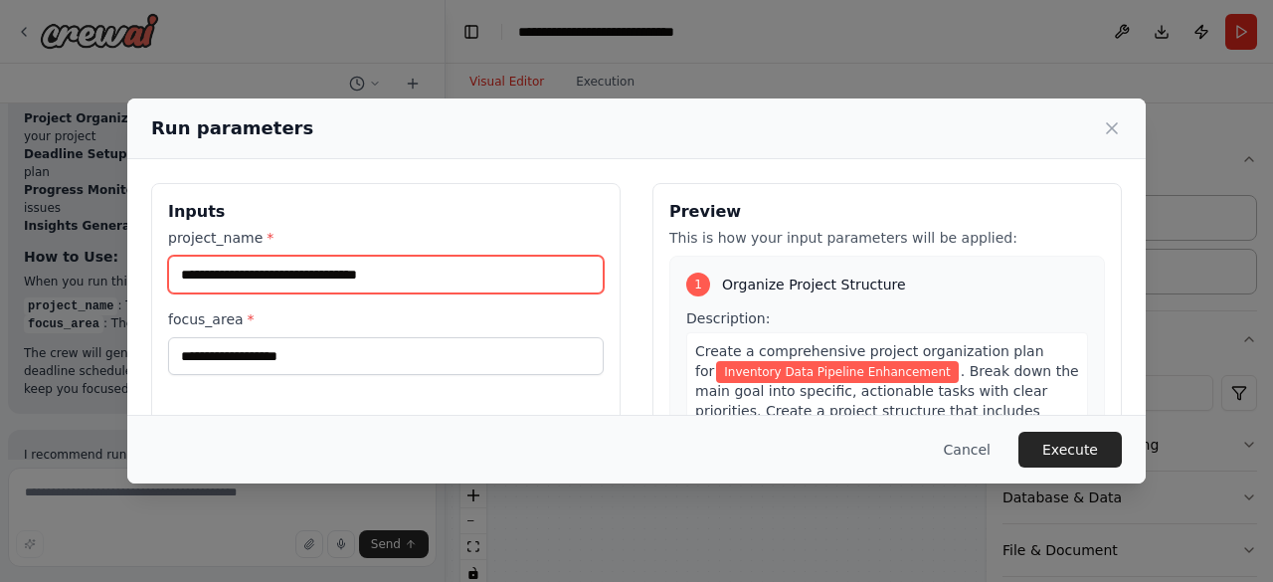
type input "**********"
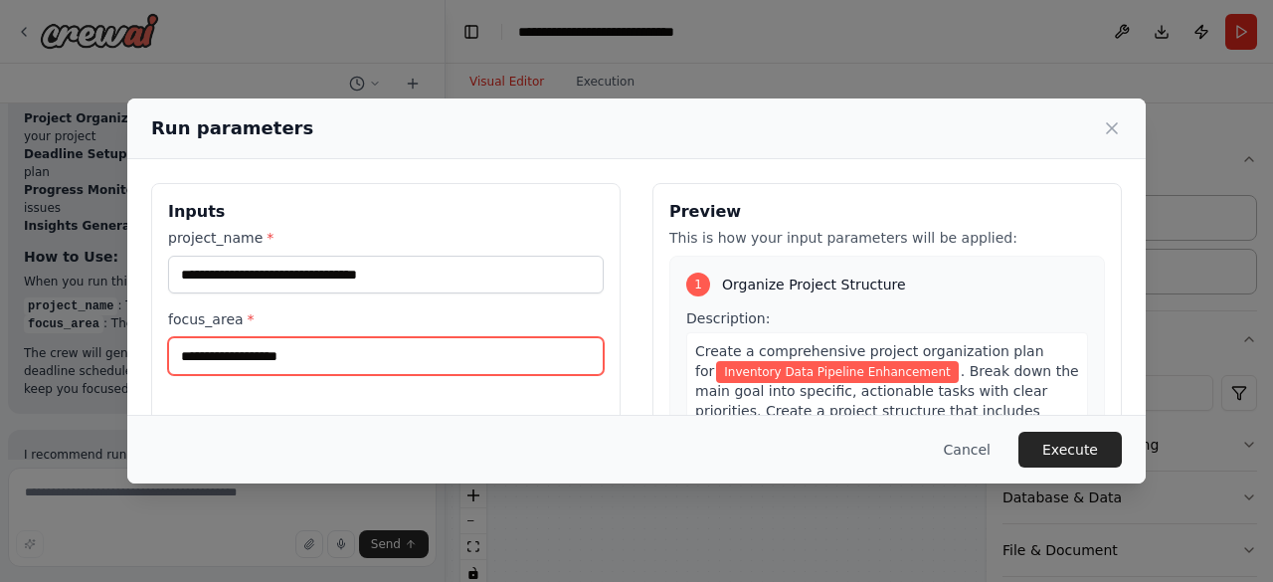
click at [402, 349] on input "focus_area *" at bounding box center [385, 356] width 435 height 38
click at [204, 368] on input "focus_area *" at bounding box center [385, 356] width 435 height 38
paste input "**********"
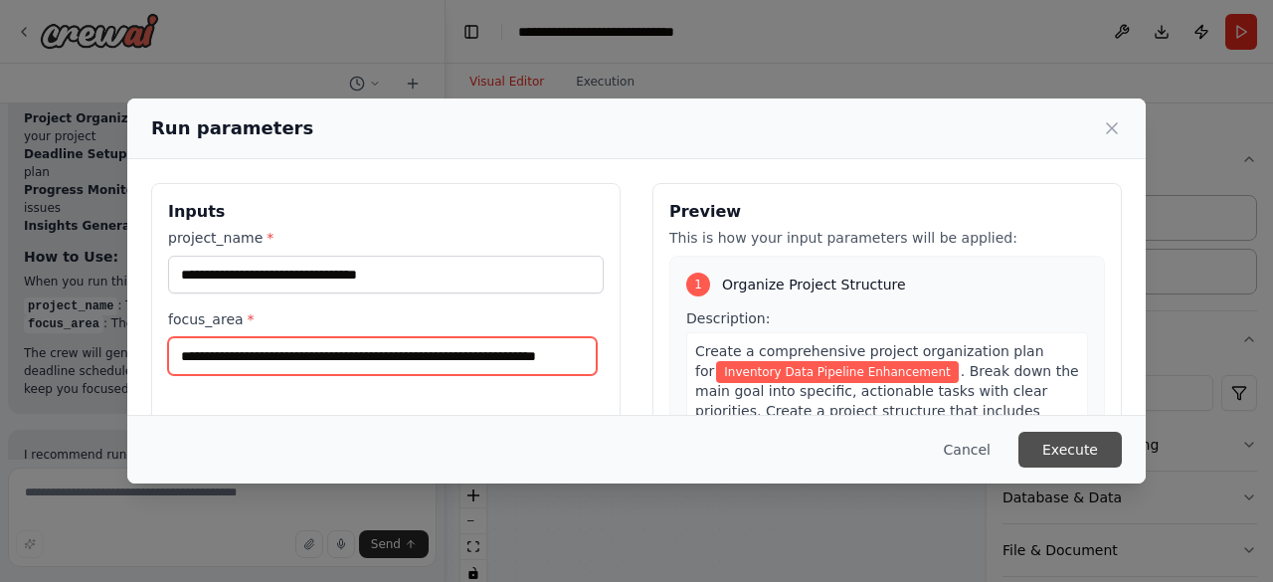
type input "**********"
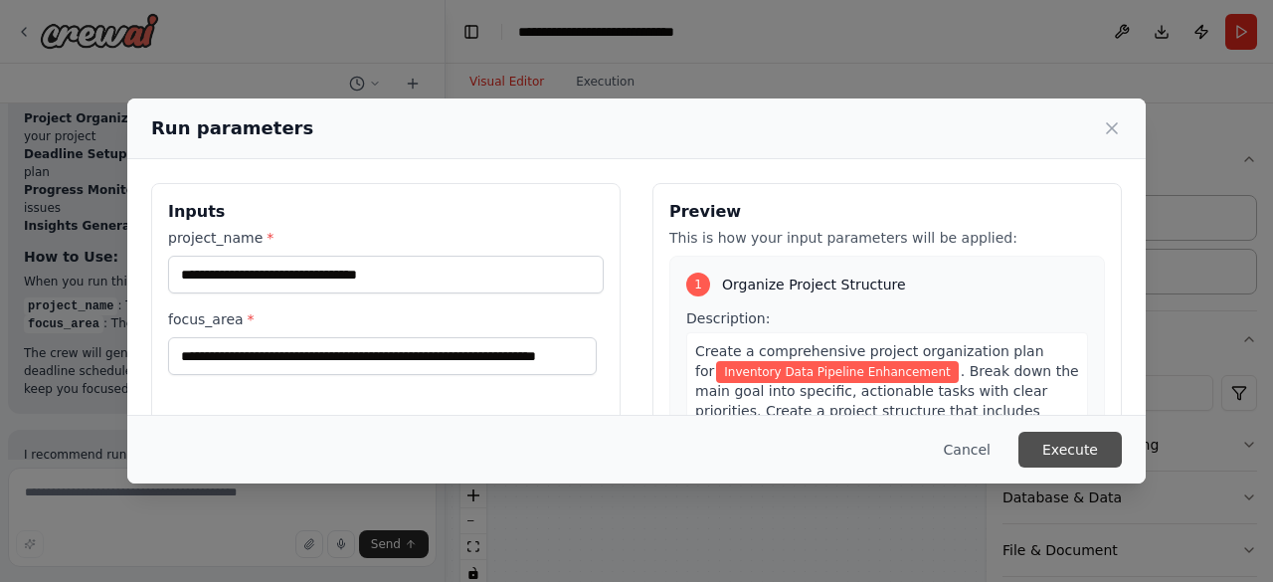
scroll to position [0, 0]
click at [1095, 446] on button "Execute" at bounding box center [1069, 449] width 103 height 36
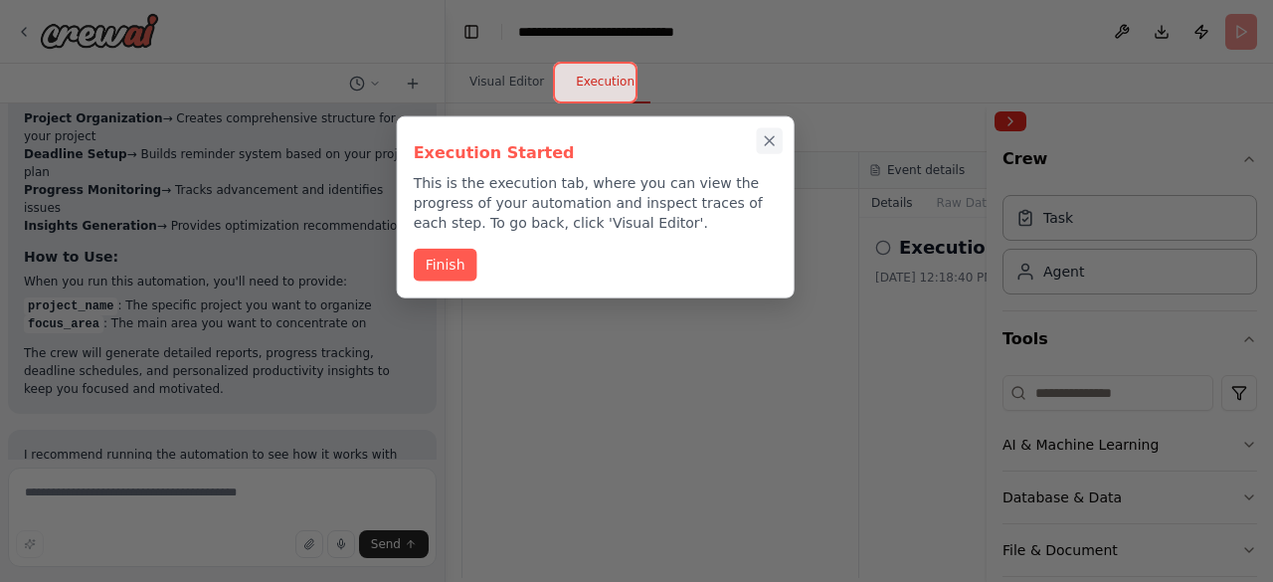
click at [771, 136] on icon "Close walkthrough" at bounding box center [770, 141] width 18 height 18
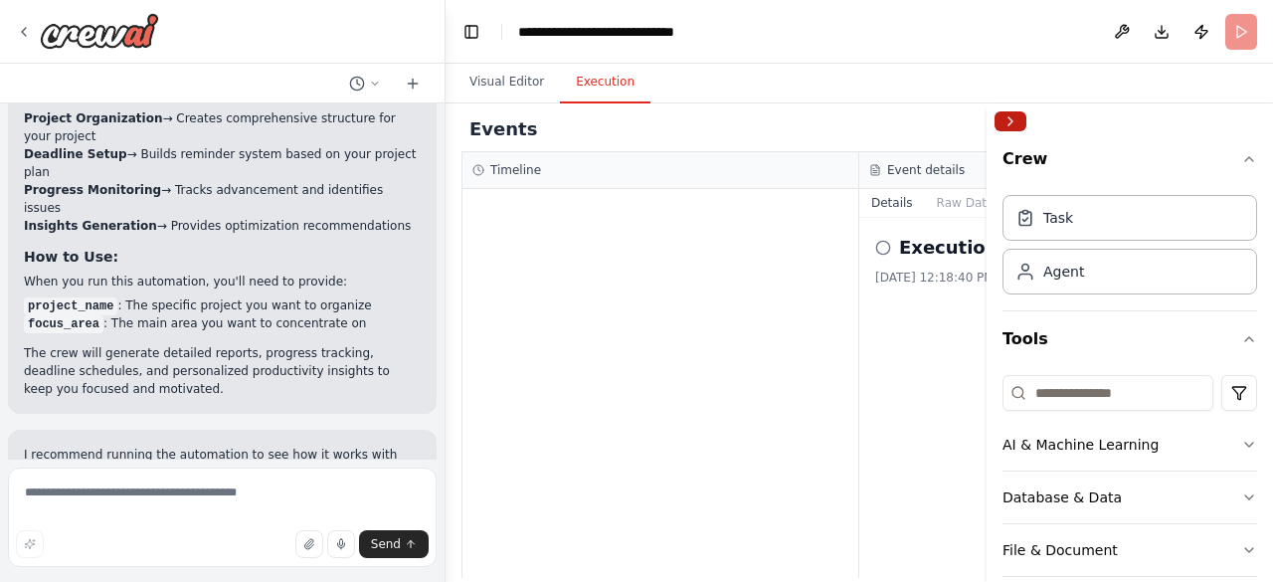
click at [1007, 116] on button "Collapse right sidebar" at bounding box center [1010, 121] width 32 height 20
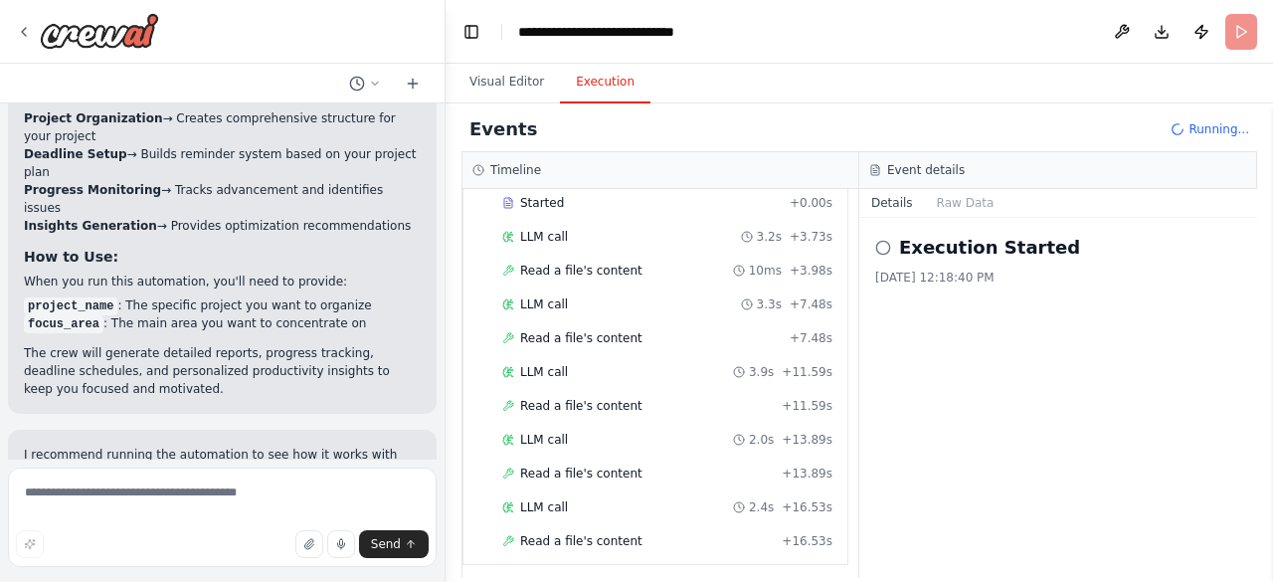
scroll to position [132, 0]
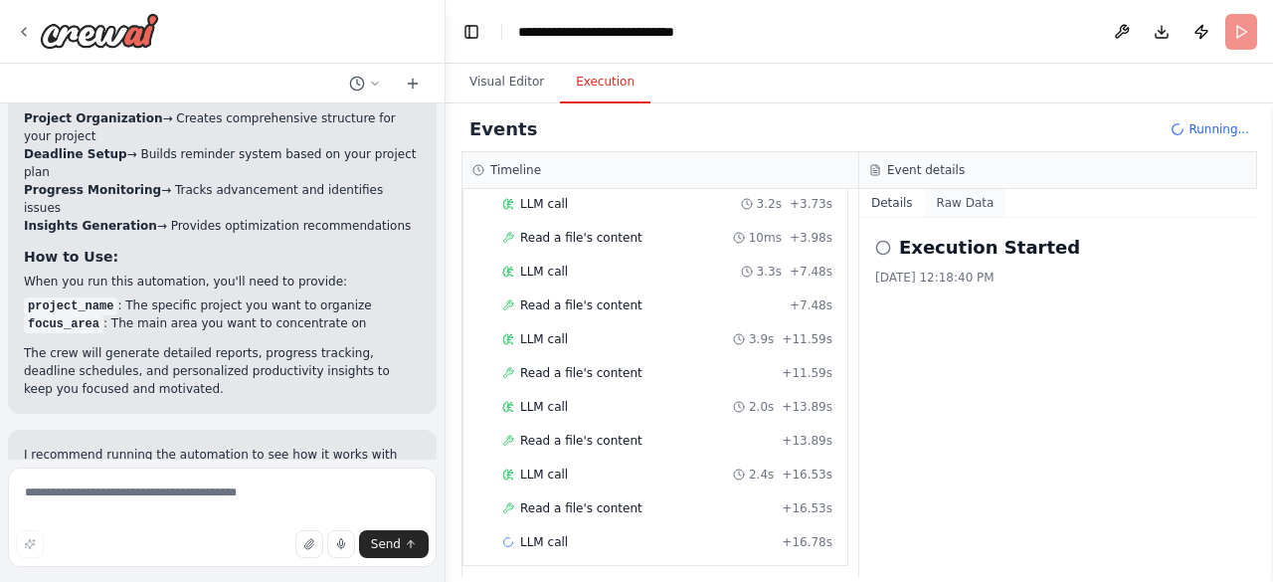
click at [971, 205] on button "Raw Data" at bounding box center [966, 203] width 82 height 28
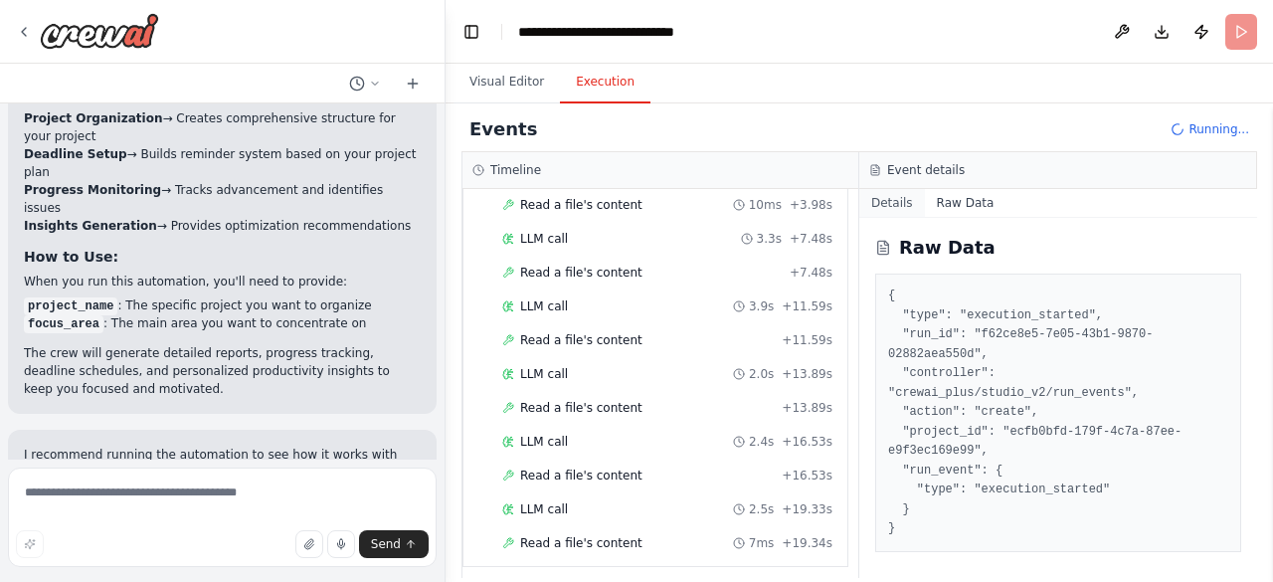
scroll to position [199, 0]
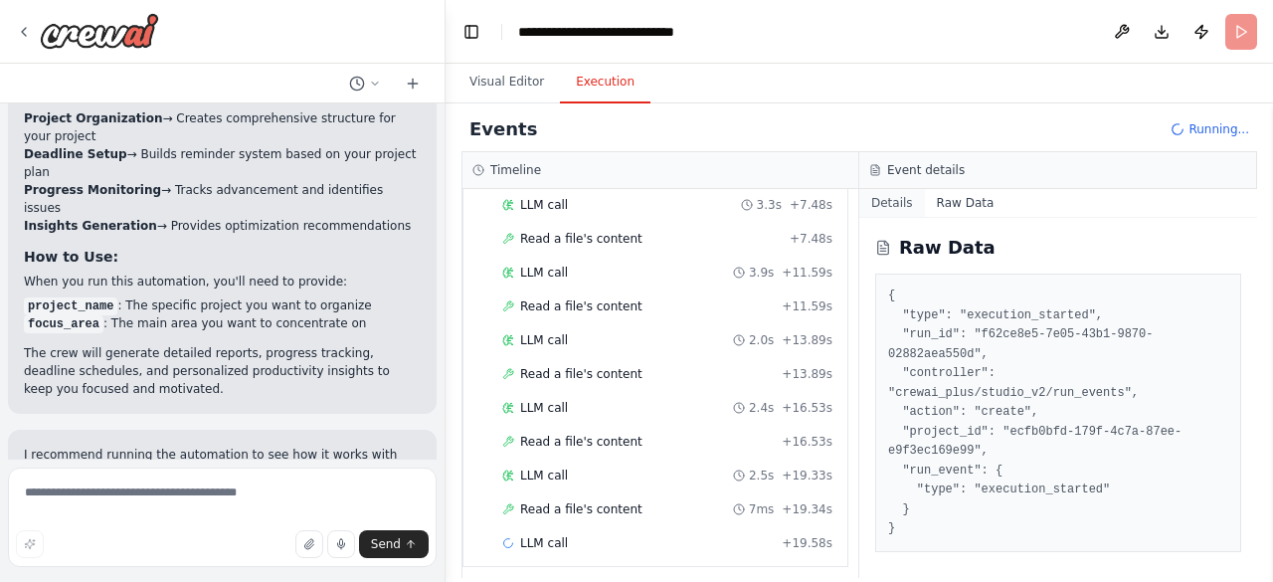
click at [907, 204] on button "Details" at bounding box center [892, 203] width 66 height 28
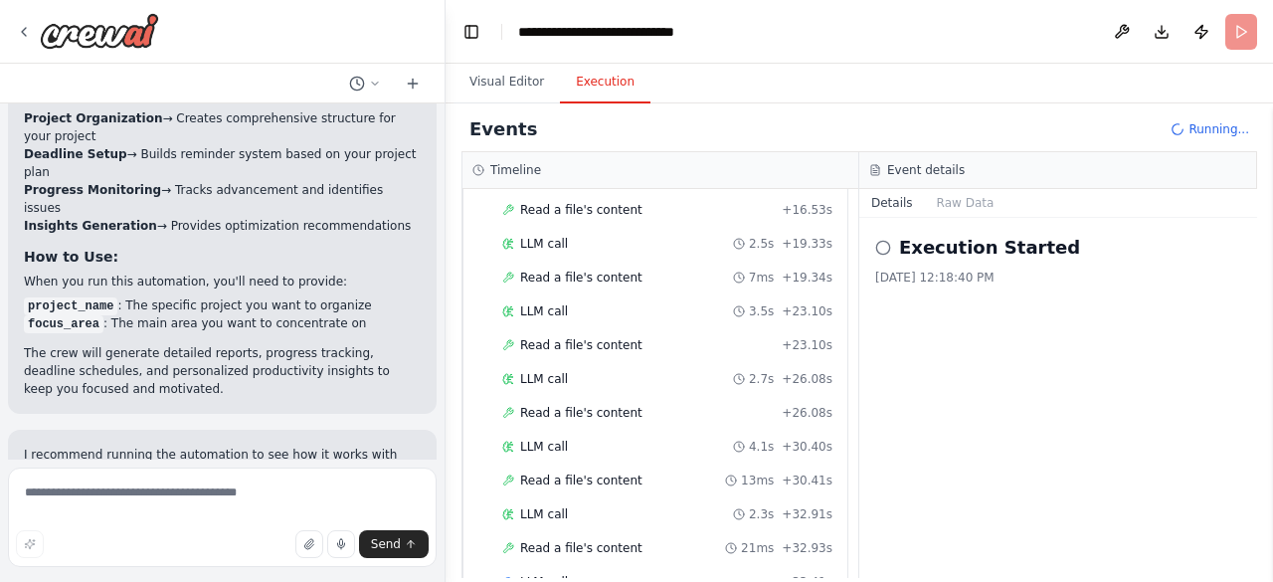
scroll to position [463, 0]
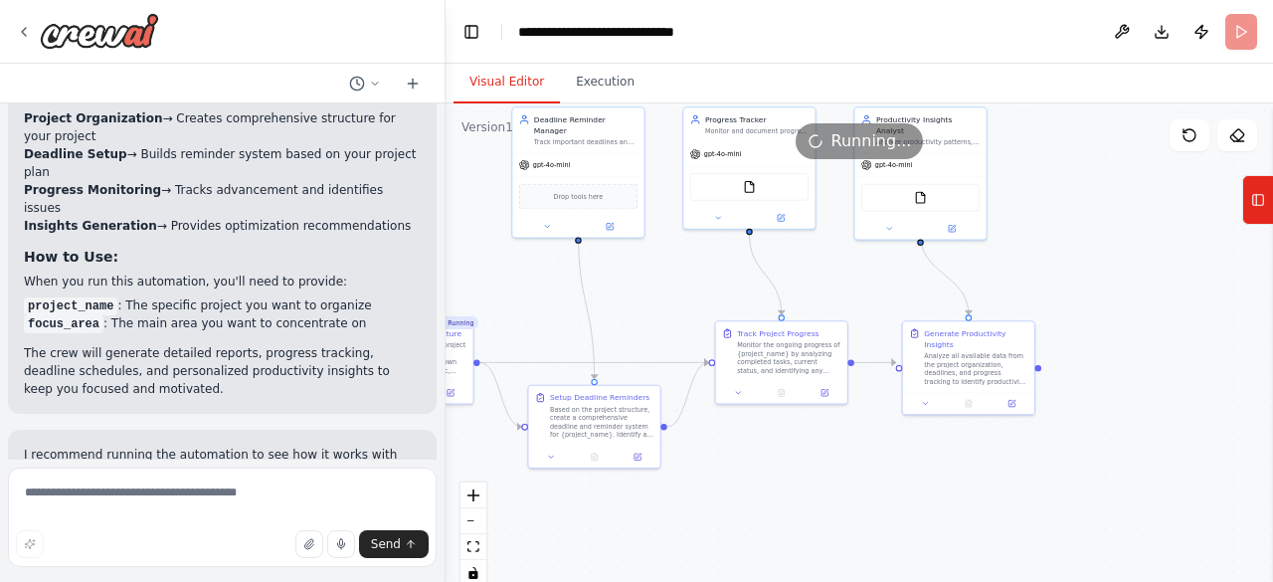
click at [495, 92] on button "Visual Editor" at bounding box center [506, 83] width 106 height 42
click at [563, 88] on button "Execution" at bounding box center [605, 83] width 90 height 42
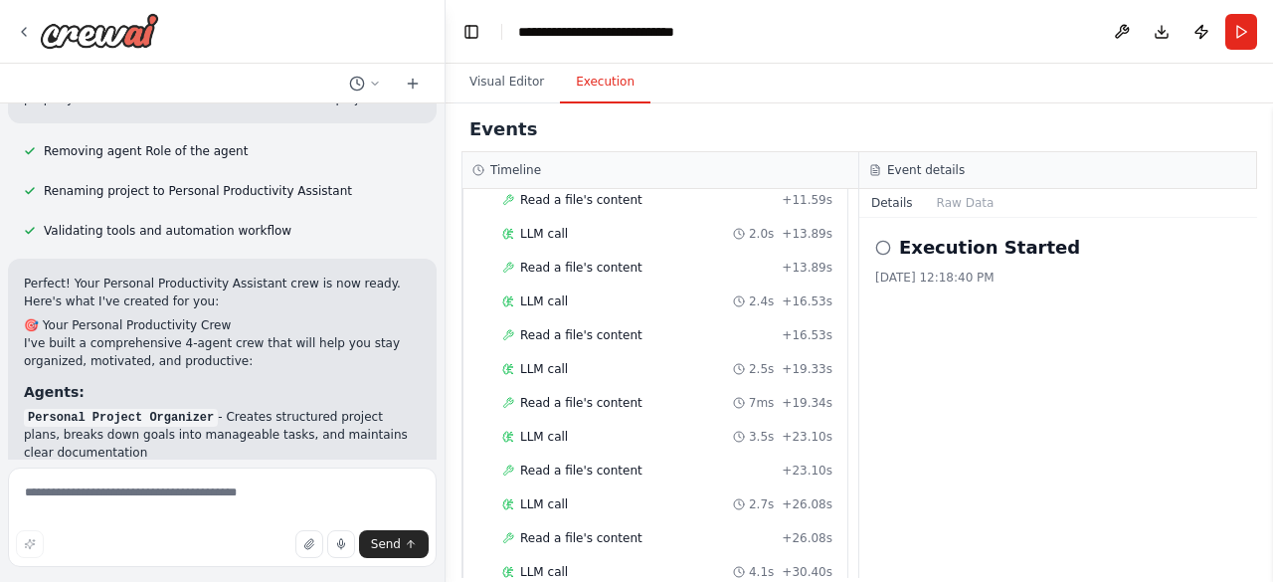
scroll to position [0, 0]
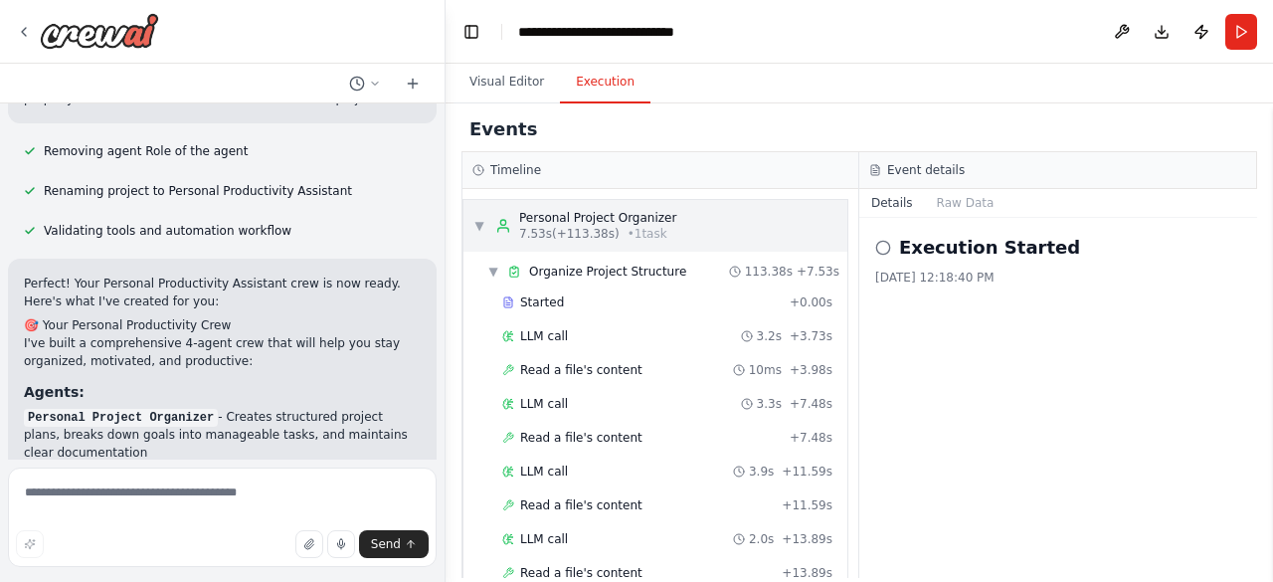
click at [480, 224] on span "▼" at bounding box center [479, 226] width 12 height 16
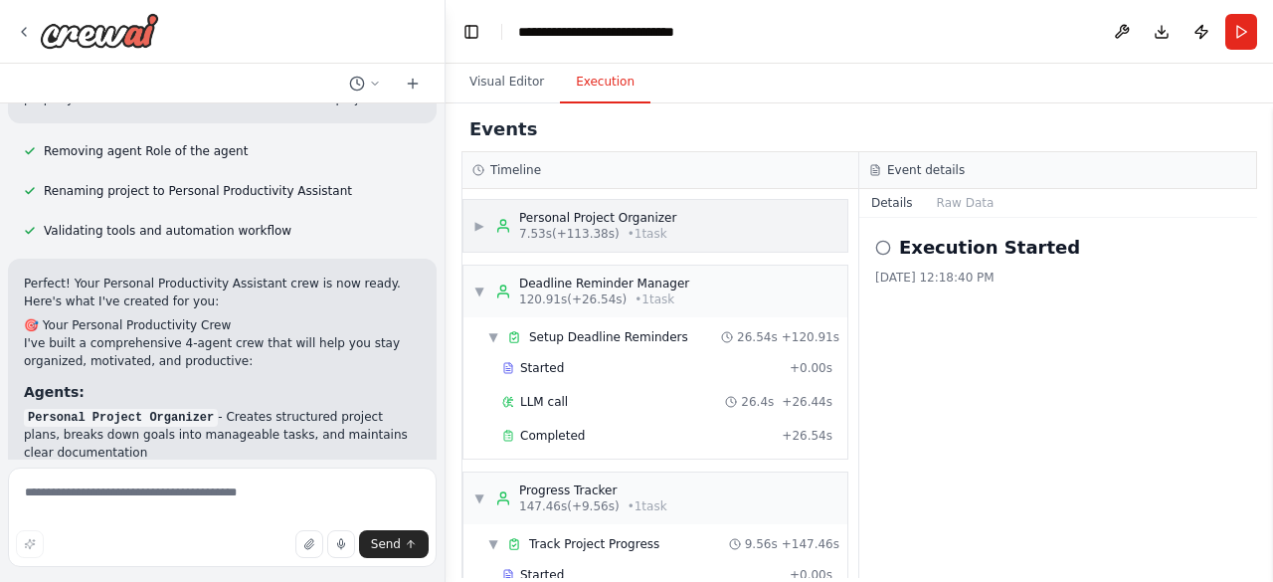
click at [480, 224] on span "▶" at bounding box center [479, 226] width 12 height 16
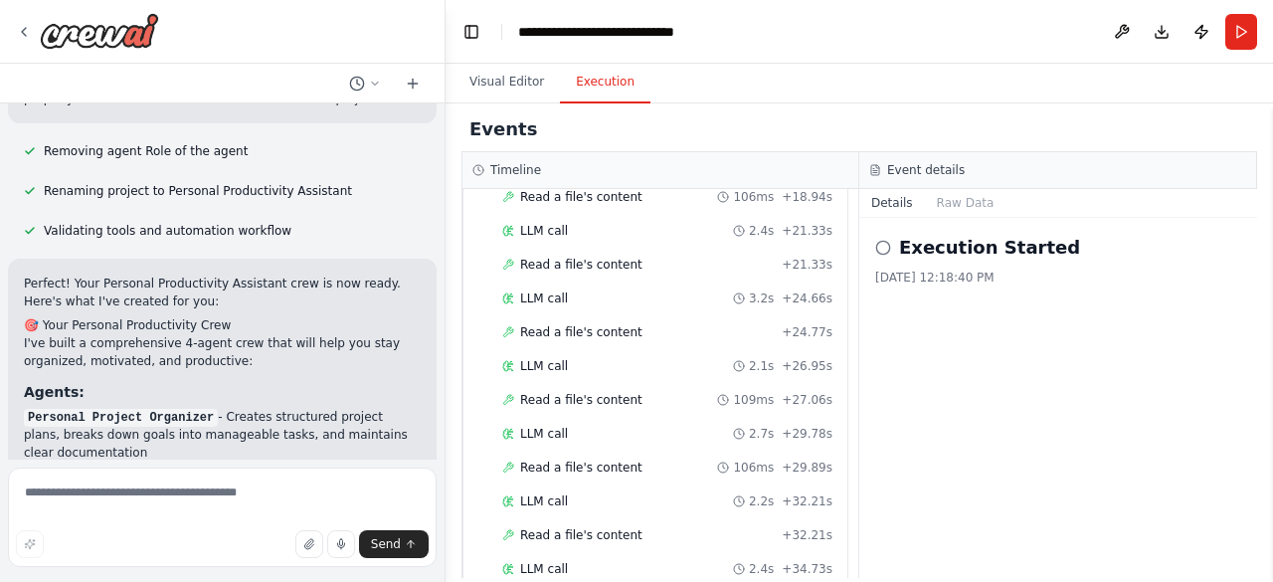
scroll to position [3098, 0]
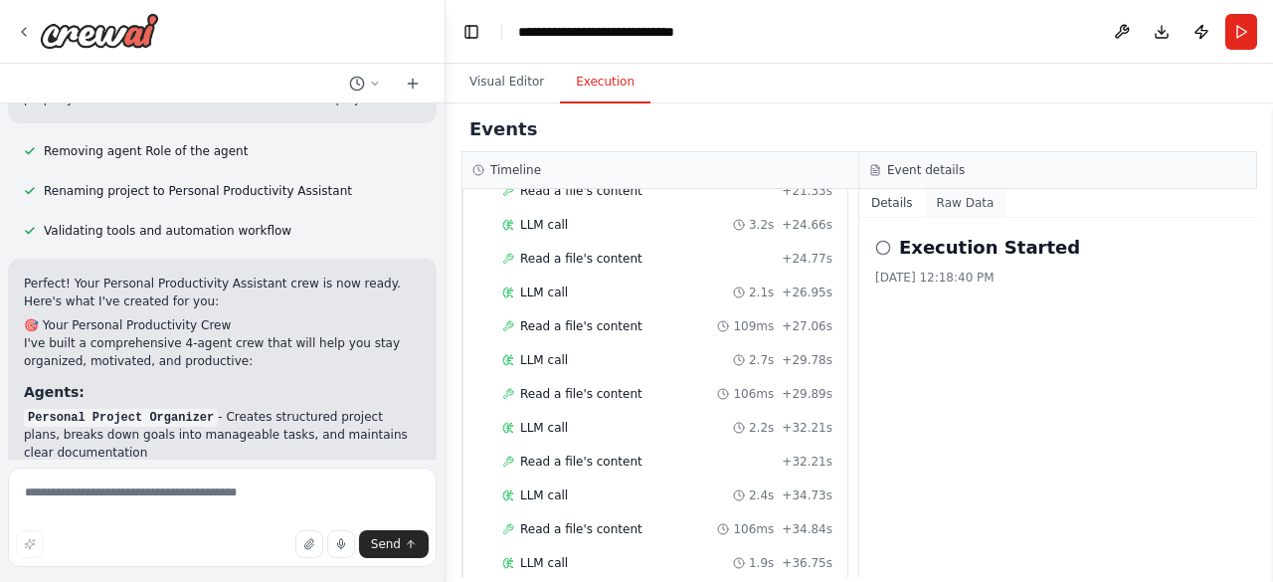
click at [968, 203] on button "Raw Data" at bounding box center [966, 203] width 82 height 28
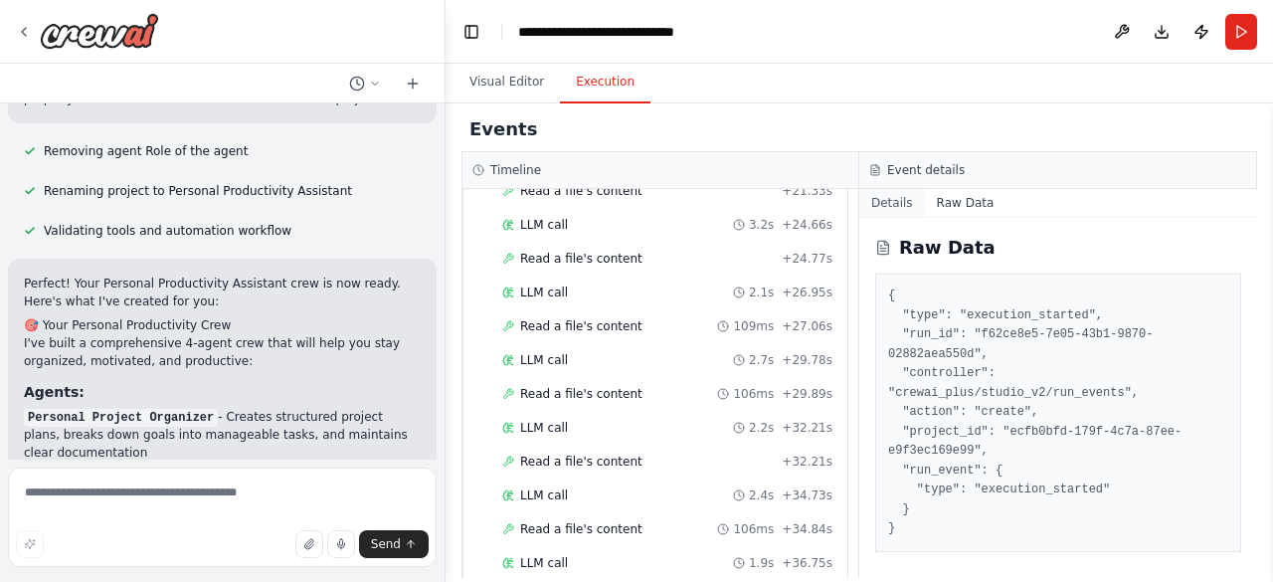
click at [901, 198] on button "Details" at bounding box center [892, 203] width 66 height 28
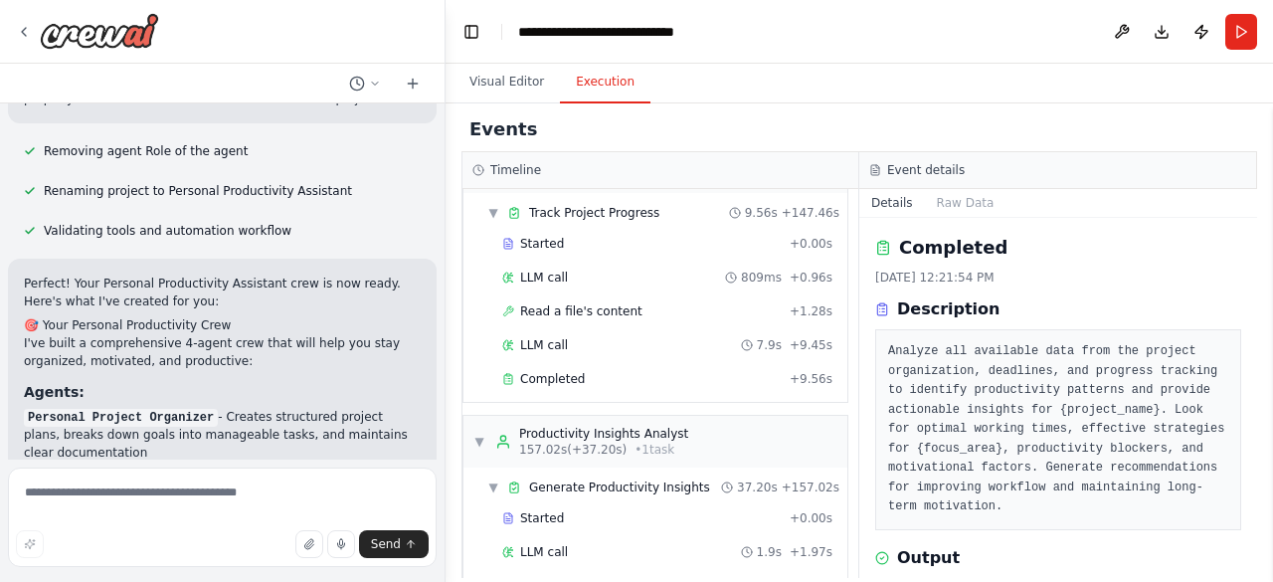
scroll to position [2099, 0]
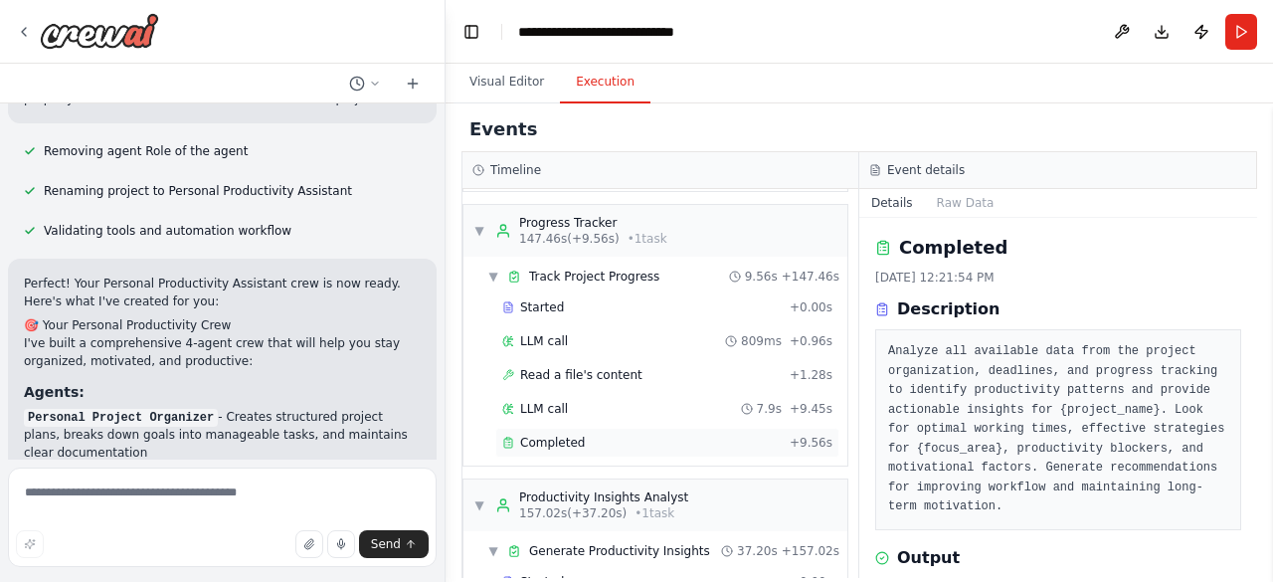
click at [589, 434] on div "Completed" at bounding box center [641, 442] width 279 height 16
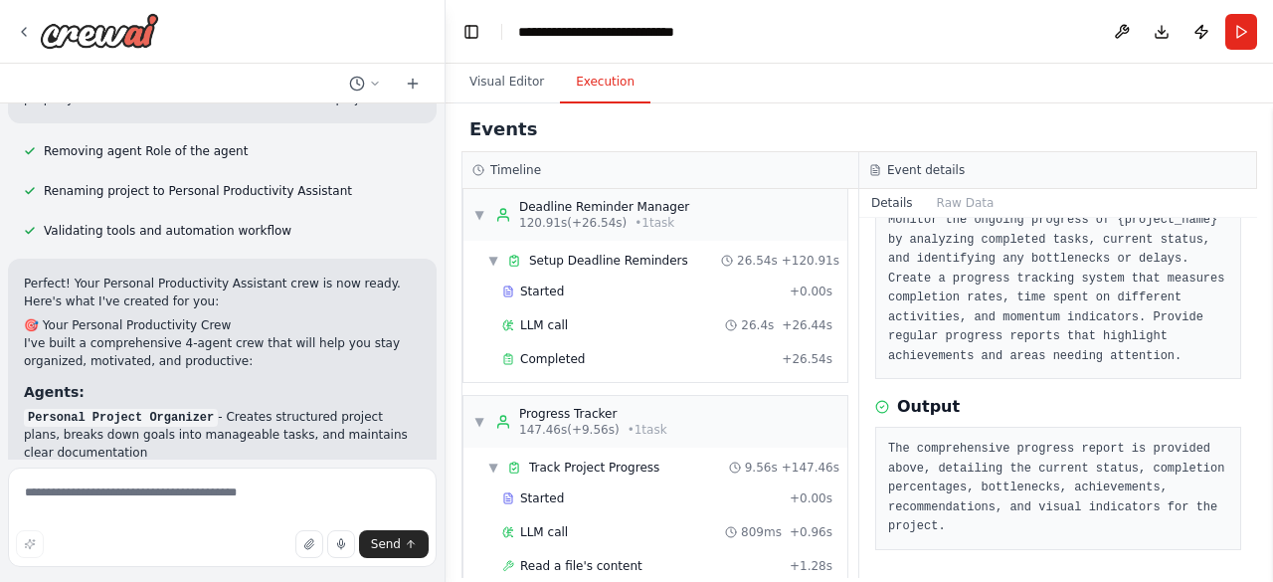
scroll to position [1851, 0]
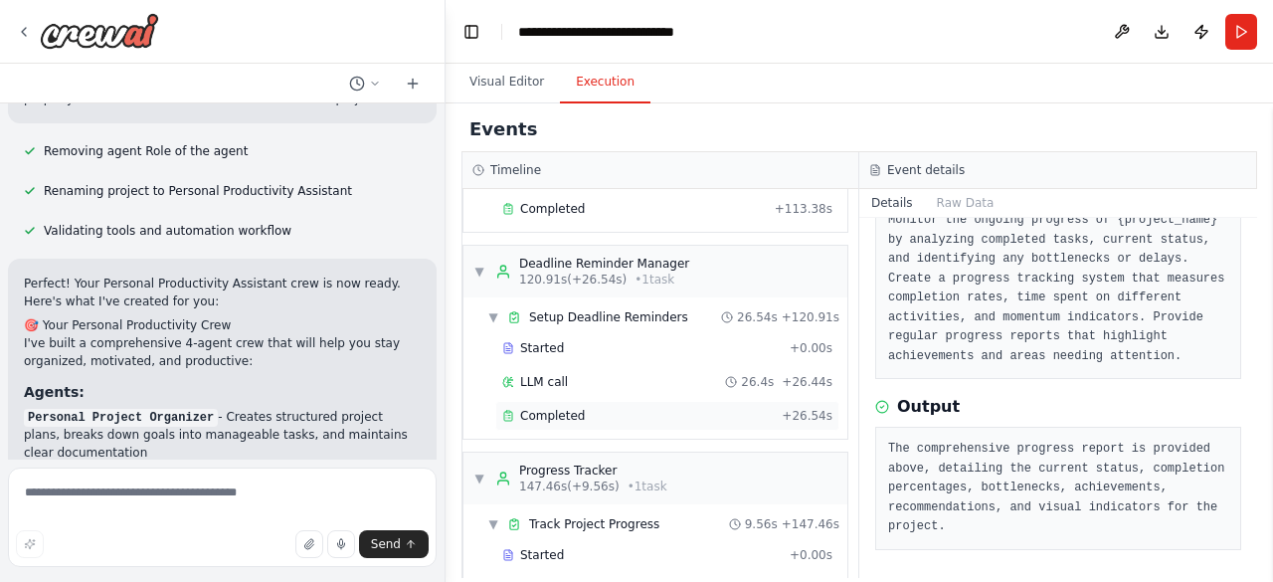
click at [565, 408] on span "Completed" at bounding box center [552, 416] width 65 height 16
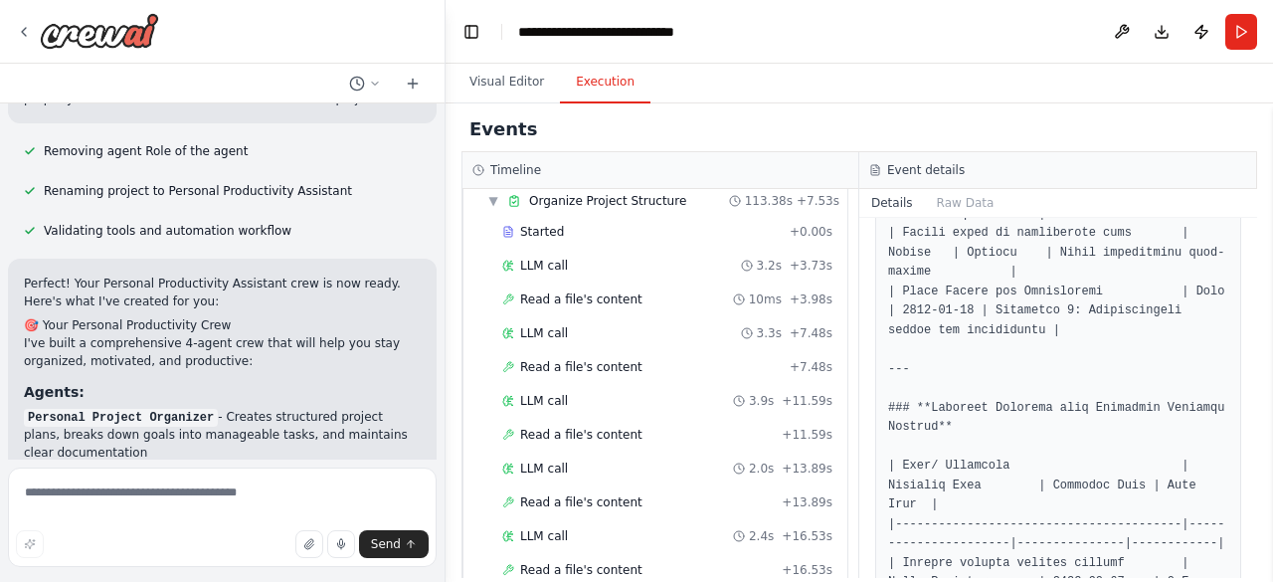
scroll to position [0, 0]
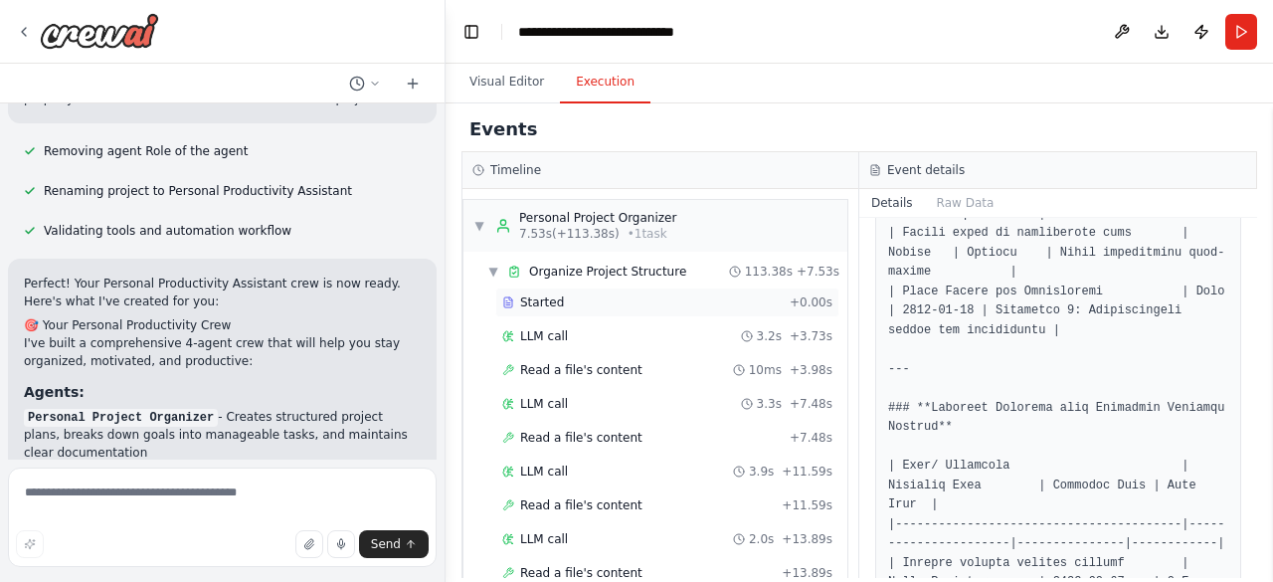
click at [564, 304] on div "Started" at bounding box center [641, 302] width 279 height 16
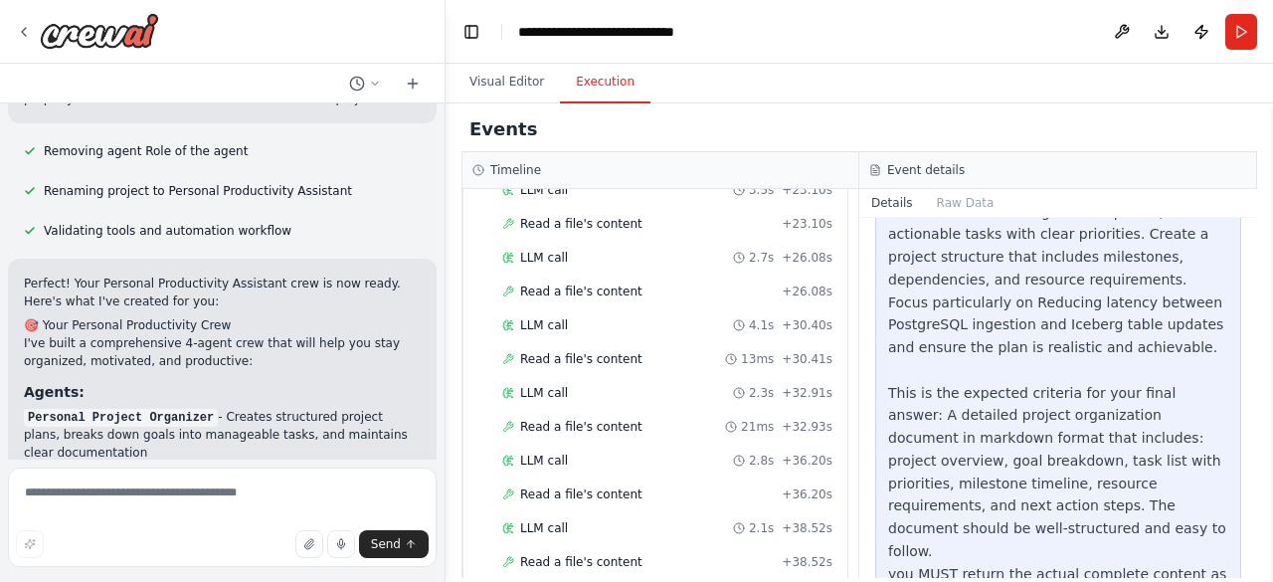
scroll to position [797, 0]
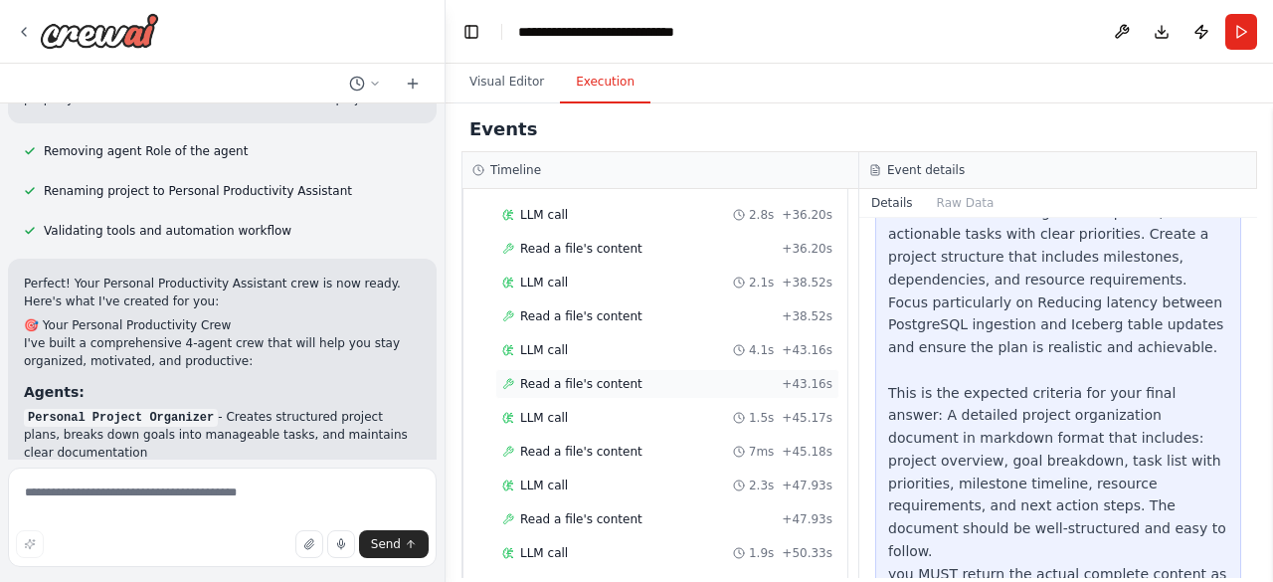
click at [597, 376] on span "Read a file's content" at bounding box center [581, 384] width 122 height 16
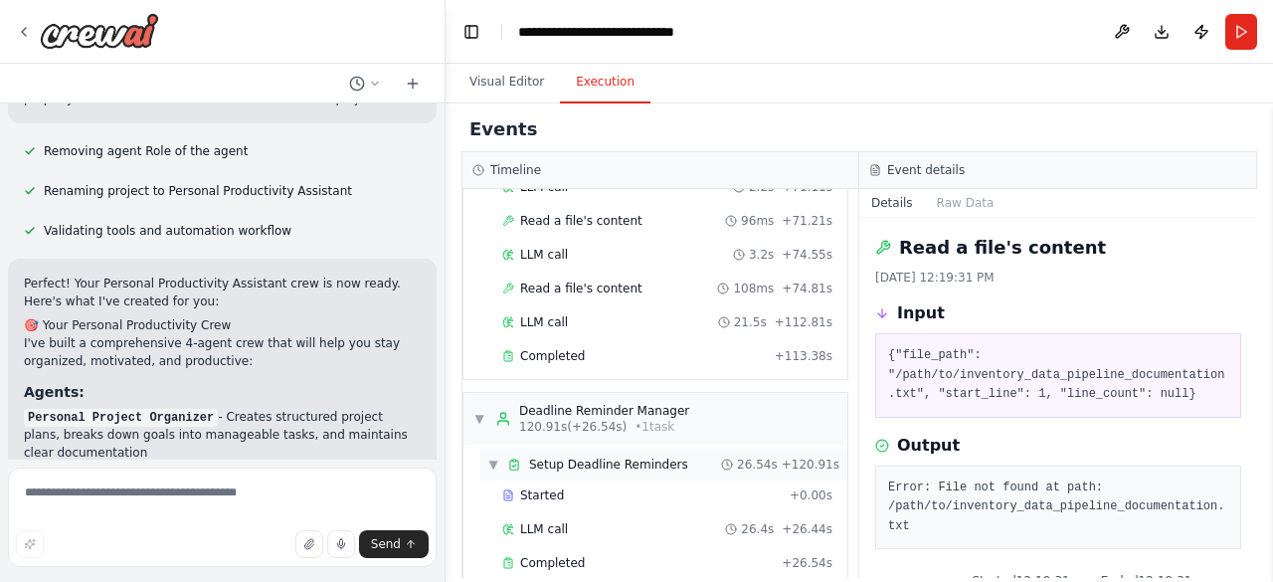
scroll to position [1700, 0]
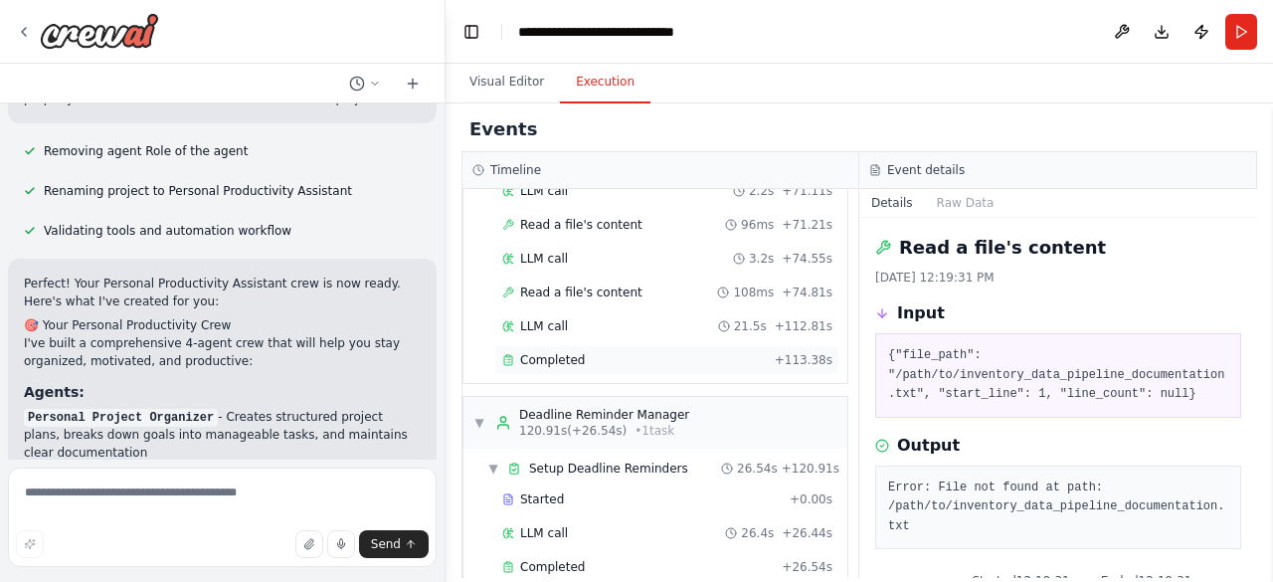
click at [541, 352] on span "Completed" at bounding box center [552, 360] width 65 height 16
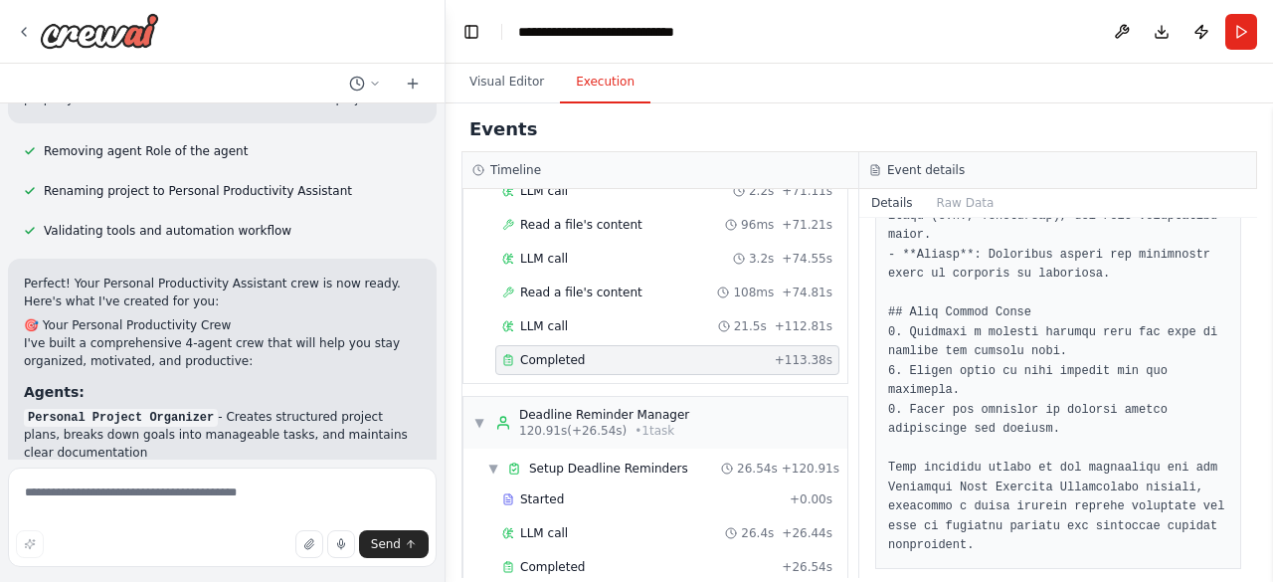
scroll to position [1583, 0]
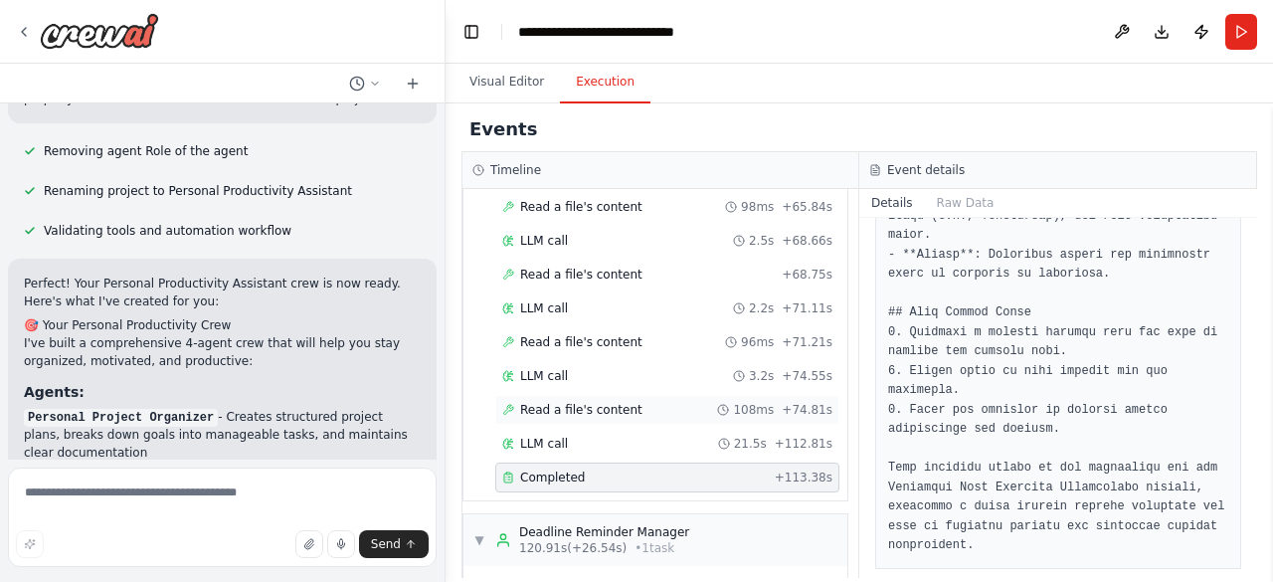
click at [567, 402] on span "Read a file's content" at bounding box center [581, 410] width 122 height 16
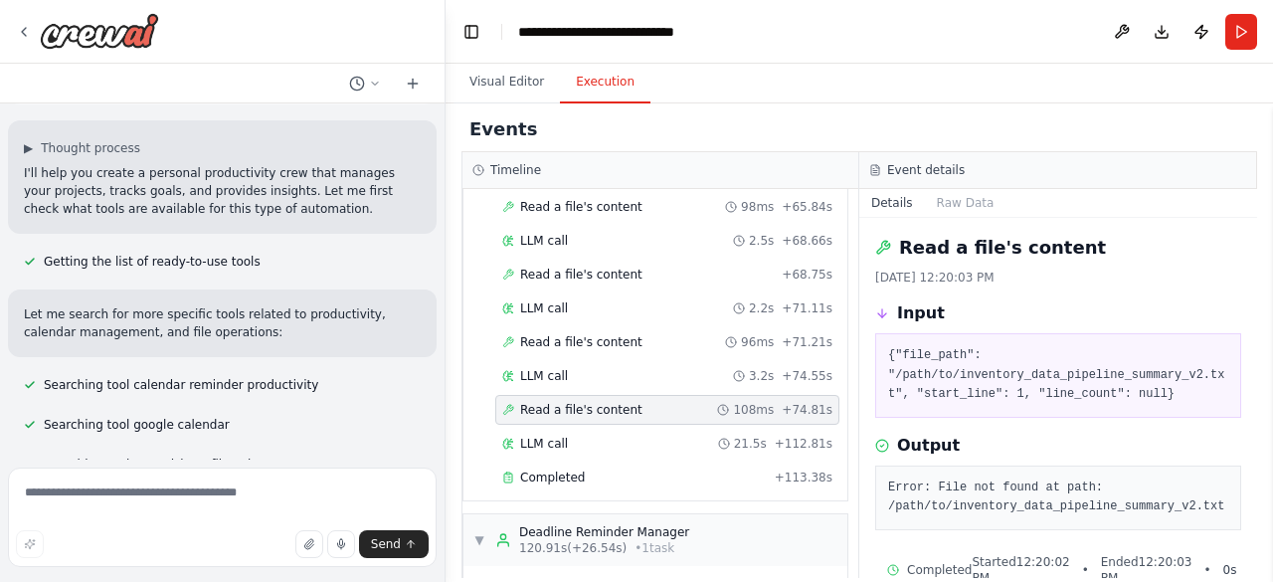
scroll to position [0, 0]
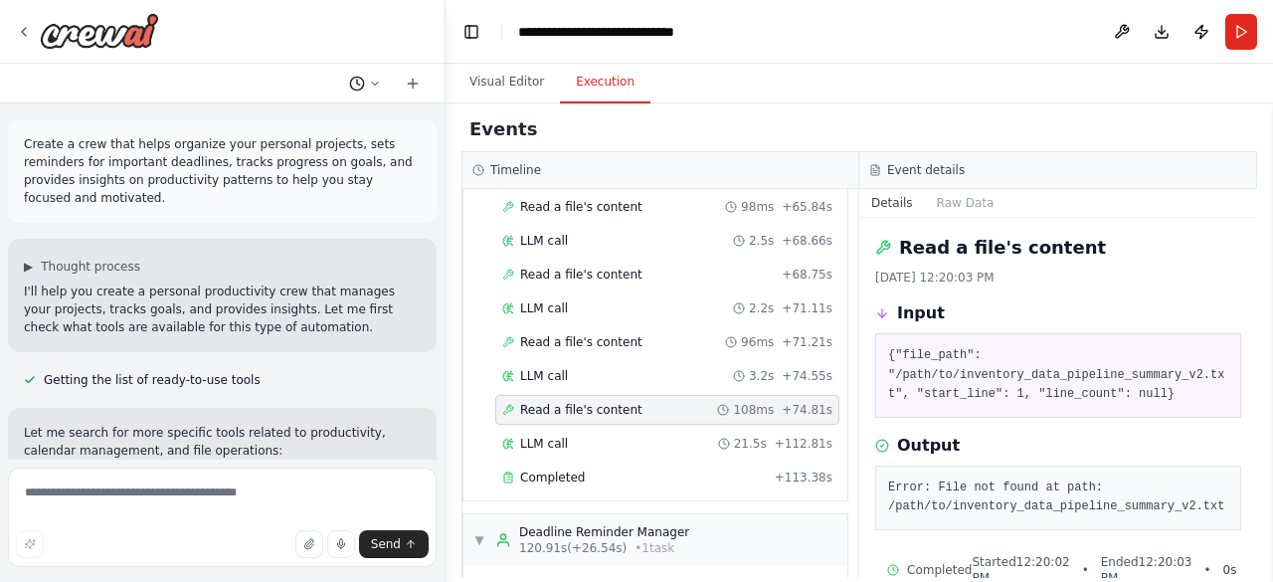
click at [381, 85] on button at bounding box center [365, 84] width 48 height 24
click at [381, 85] on div at bounding box center [222, 291] width 445 height 582
click at [416, 88] on icon at bounding box center [413, 84] width 16 height 16
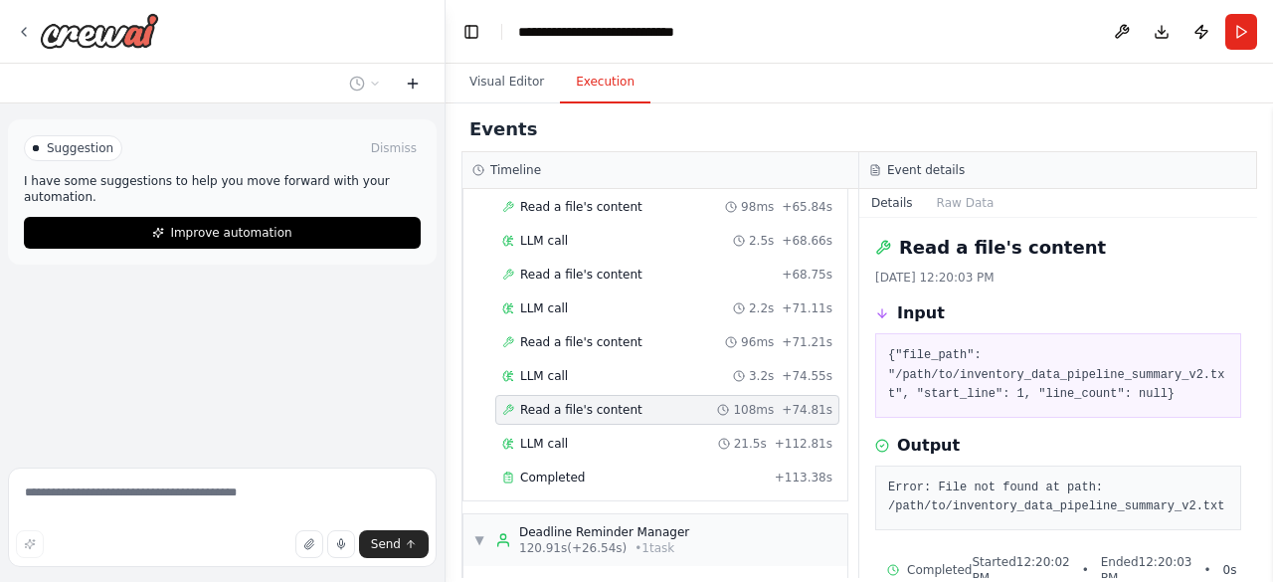
click at [416, 88] on icon at bounding box center [413, 84] width 16 height 16
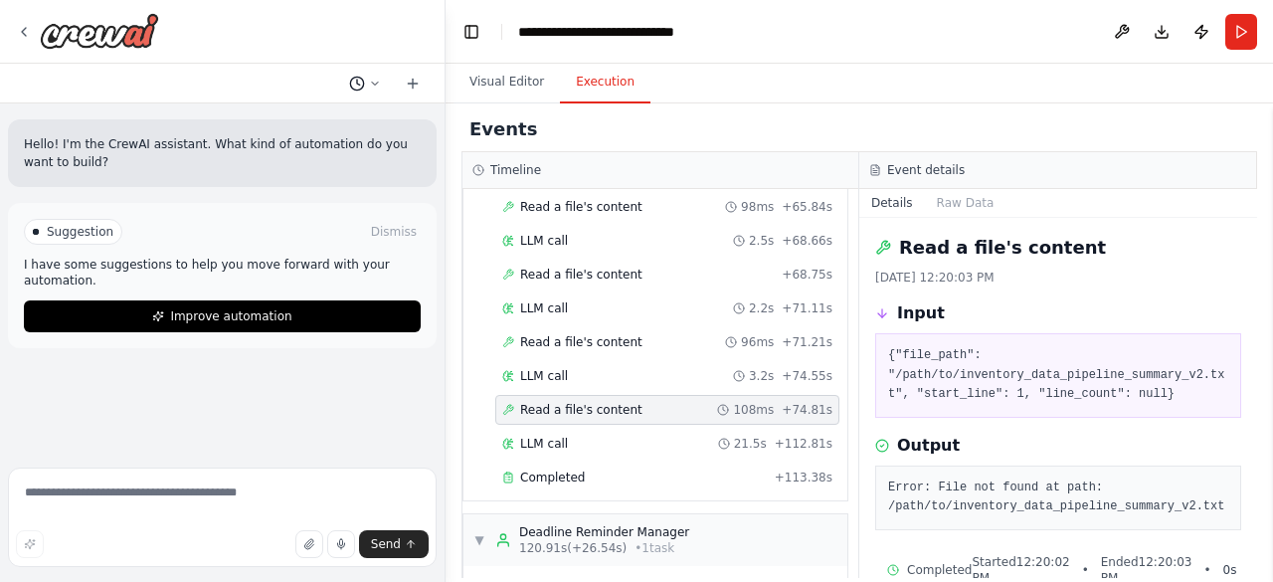
click at [366, 88] on button at bounding box center [365, 84] width 48 height 24
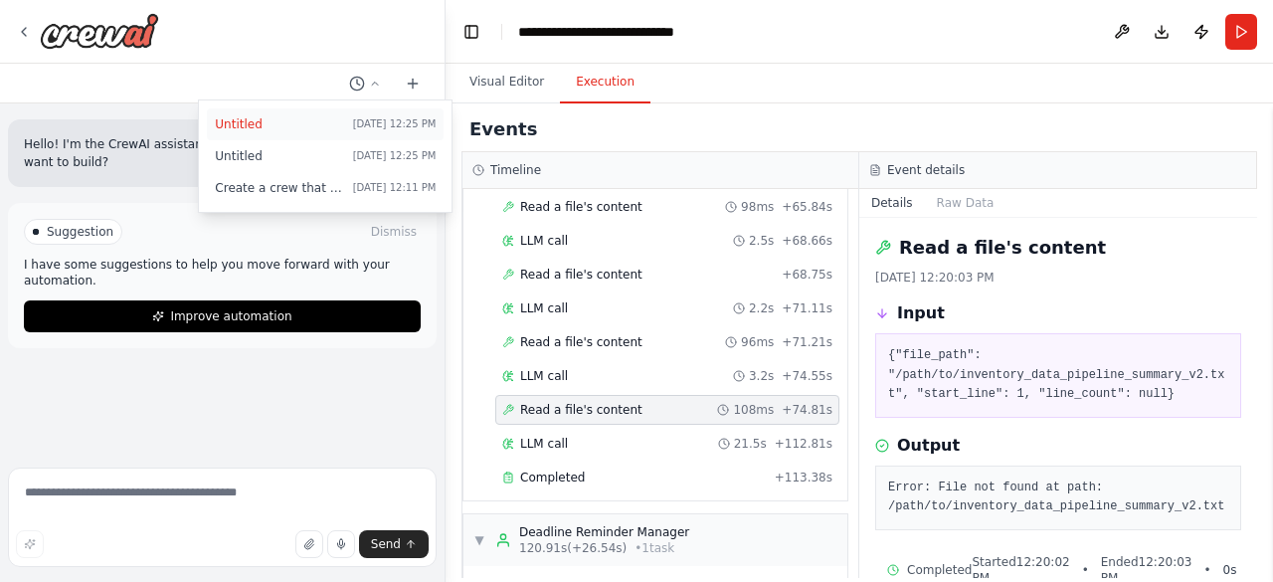
click at [296, 120] on span "Untitled" at bounding box center [279, 124] width 129 height 16
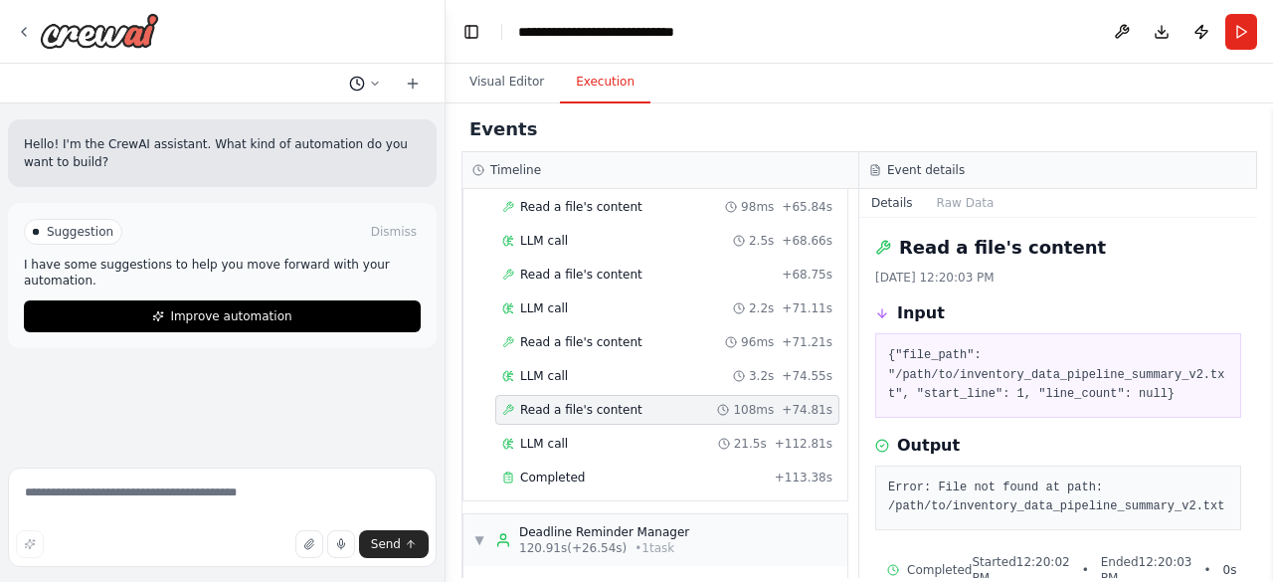
click at [377, 83] on icon at bounding box center [375, 83] width 6 height 3
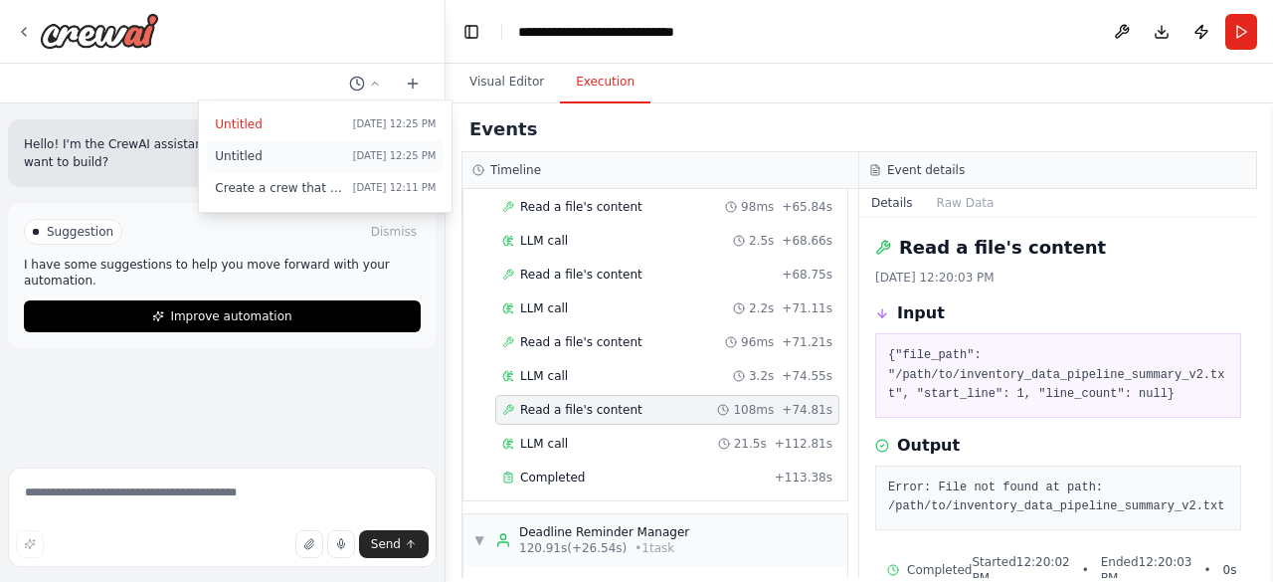
click at [328, 161] on span "Untitled" at bounding box center [279, 156] width 129 height 16
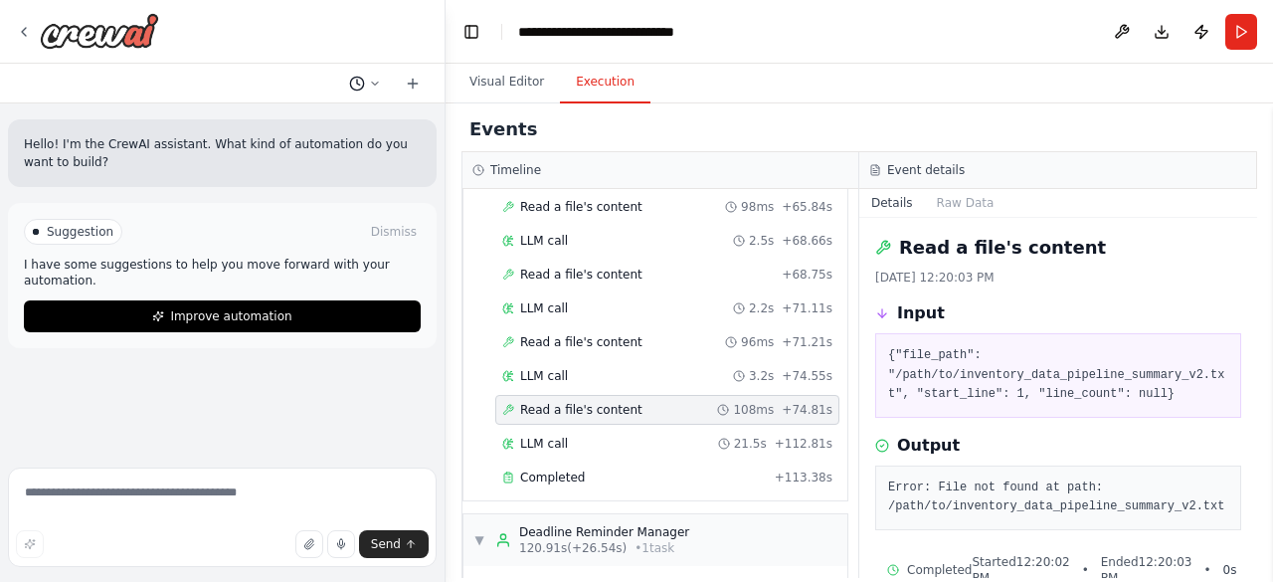
click at [360, 77] on icon at bounding box center [357, 84] width 16 height 16
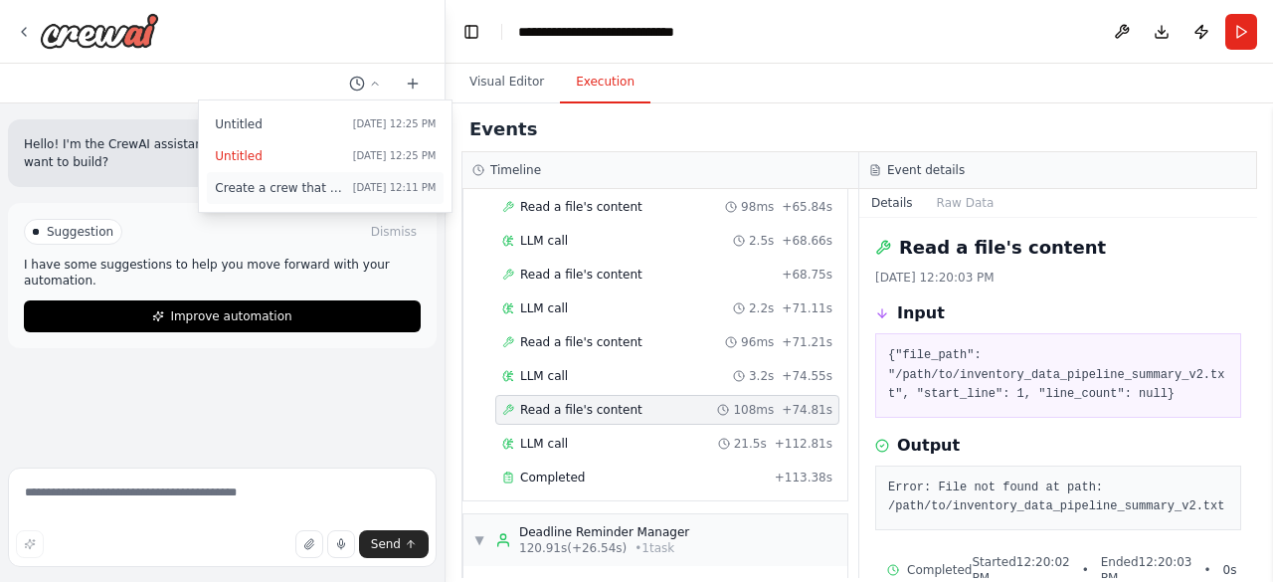
click at [328, 187] on span "Create a crew that helps organize your personal projects, sets reminders for im…" at bounding box center [279, 188] width 129 height 16
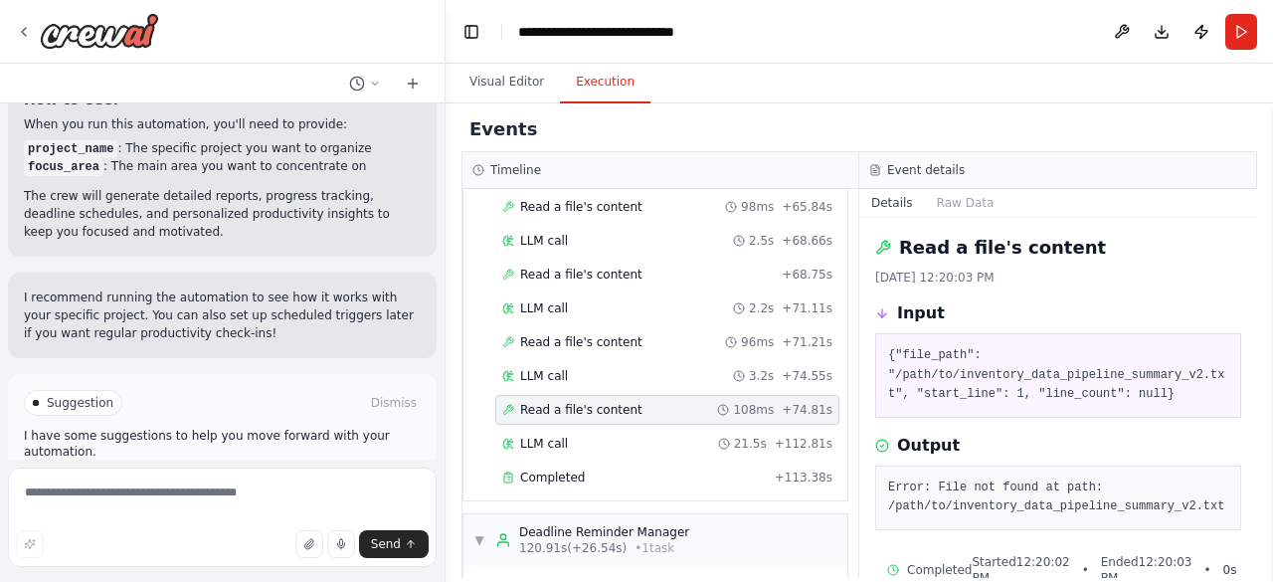
scroll to position [2180, 0]
click at [1108, 35] on button at bounding box center [1122, 32] width 32 height 36
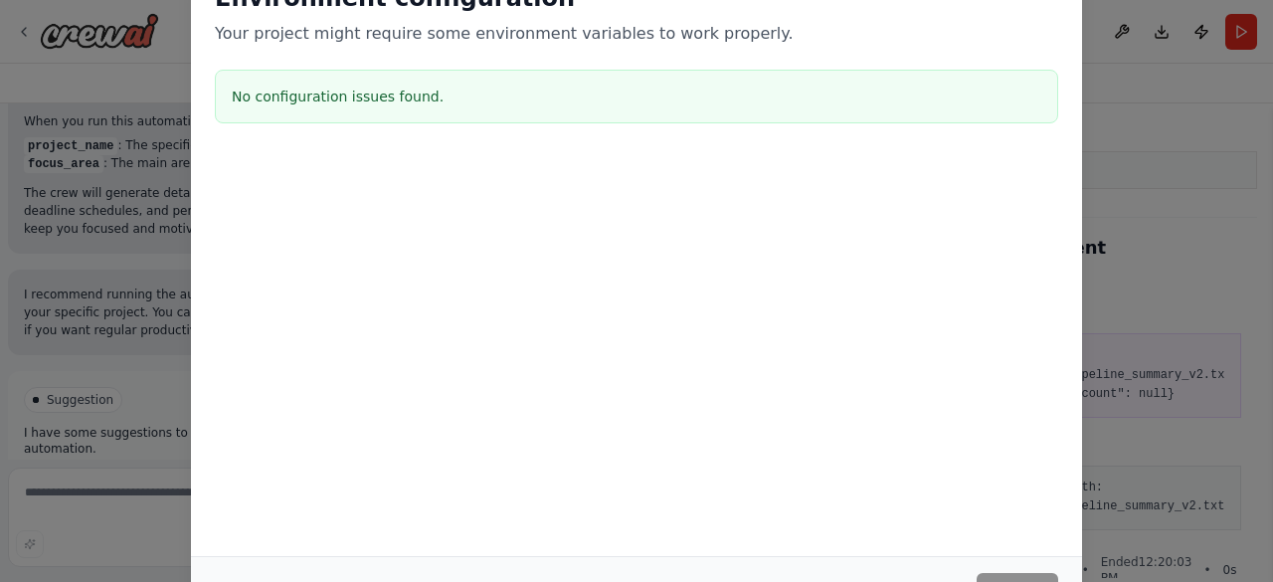
click at [1132, 126] on div "Environment configuration Your project might require some environment variables…" at bounding box center [636, 291] width 1273 height 582
click at [215, 110] on div "No configuration issues found." at bounding box center [636, 97] width 843 height 54
click at [68, 176] on div "Environment configuration Your project might require some environment variables…" at bounding box center [636, 291] width 1273 height 582
click at [764, 250] on div at bounding box center [636, 254] width 891 height 199
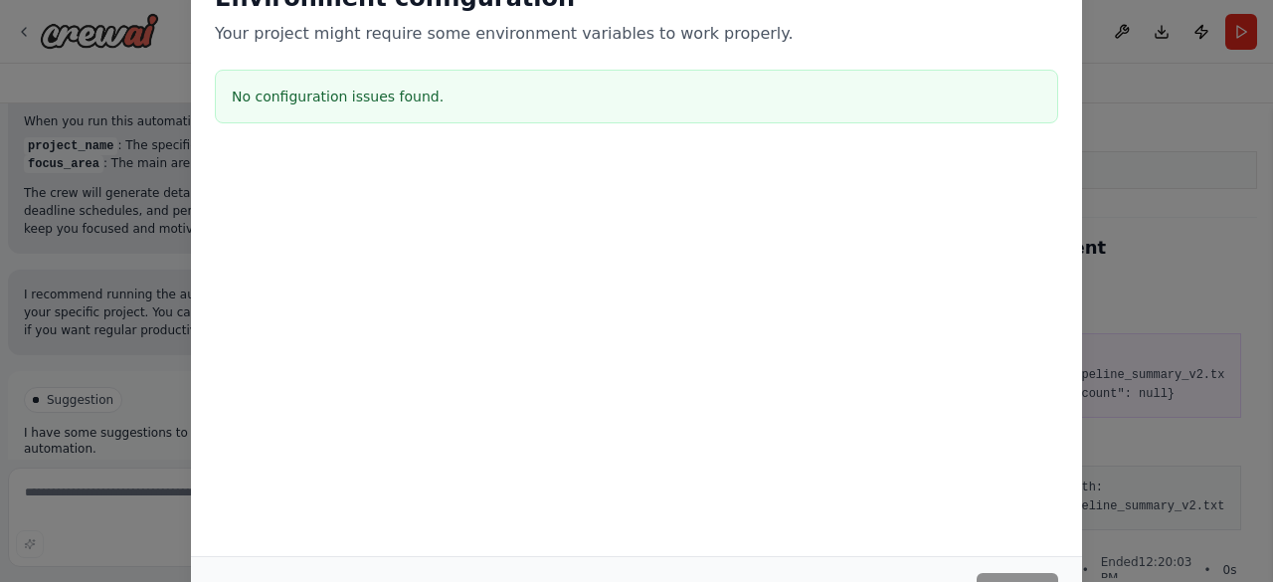
click at [1136, 72] on div "Environment configuration Your project might require some environment variables…" at bounding box center [636, 291] width 1273 height 582
click at [1123, 27] on div "Environment configuration Your project might require some environment variables…" at bounding box center [636, 291] width 1273 height 582
click at [1255, 279] on div "Environment configuration Your project might require some environment variables…" at bounding box center [636, 291] width 1273 height 582
click at [707, 122] on div "Environment configuration Your project might require some environment variables…" at bounding box center [636, 56] width 891 height 197
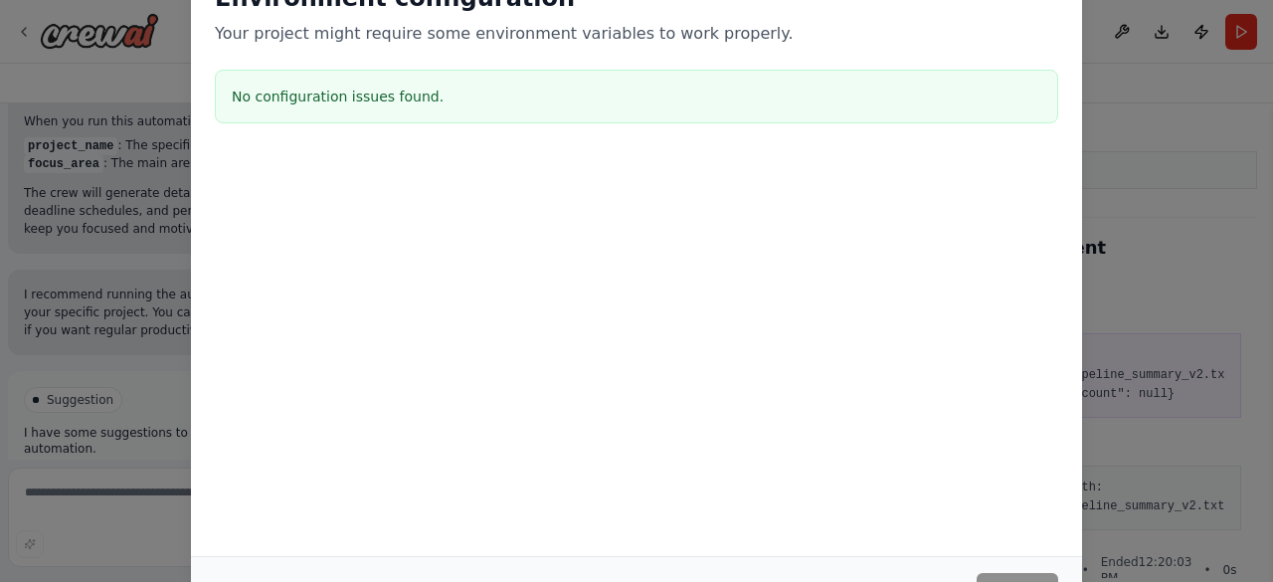
click at [1128, 35] on div "Environment configuration Your project might require some environment variables…" at bounding box center [636, 291] width 1273 height 582
click at [89, 315] on div "Environment configuration Your project might require some environment variables…" at bounding box center [636, 291] width 1273 height 582
drag, startPoint x: 89, startPoint y: 315, endPoint x: 311, endPoint y: 191, distance: 254.2
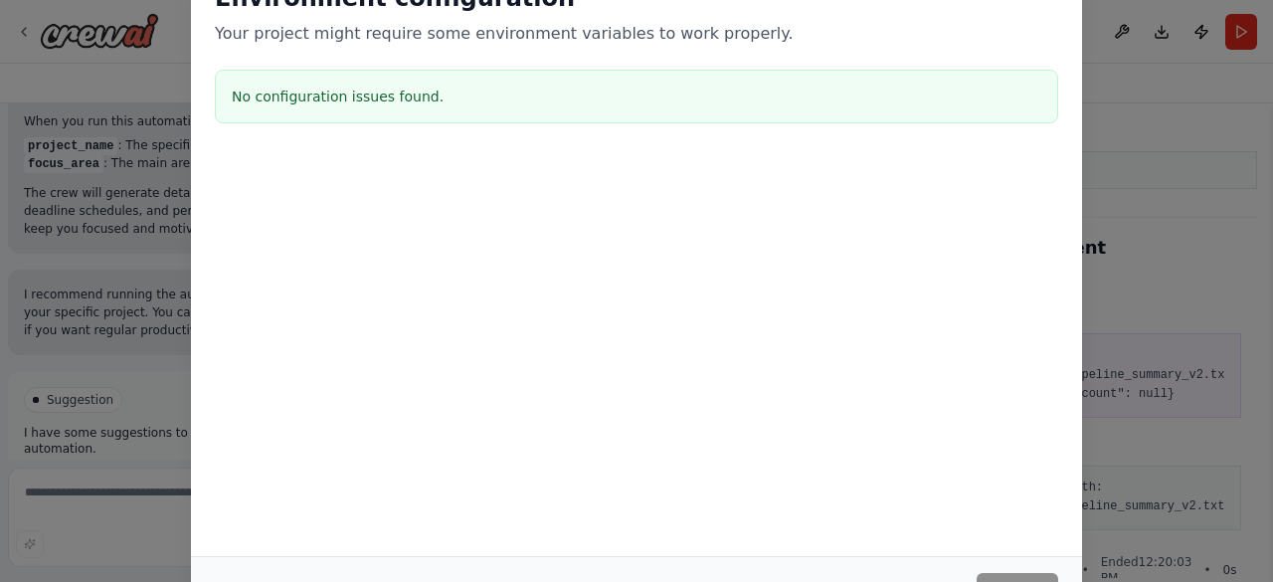
click at [311, 191] on div "Environment configuration Your project might require some environment variables…" at bounding box center [636, 291] width 1273 height 582
click at [311, 191] on div at bounding box center [636, 254] width 891 height 199
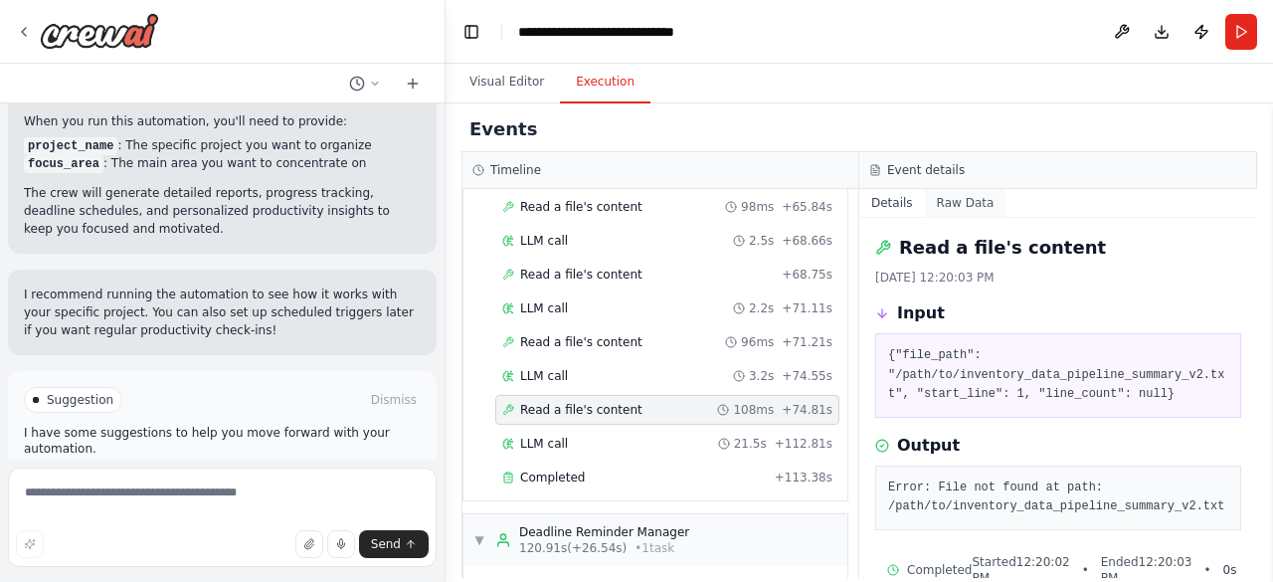
click at [929, 198] on button "Raw Data" at bounding box center [966, 203] width 82 height 28
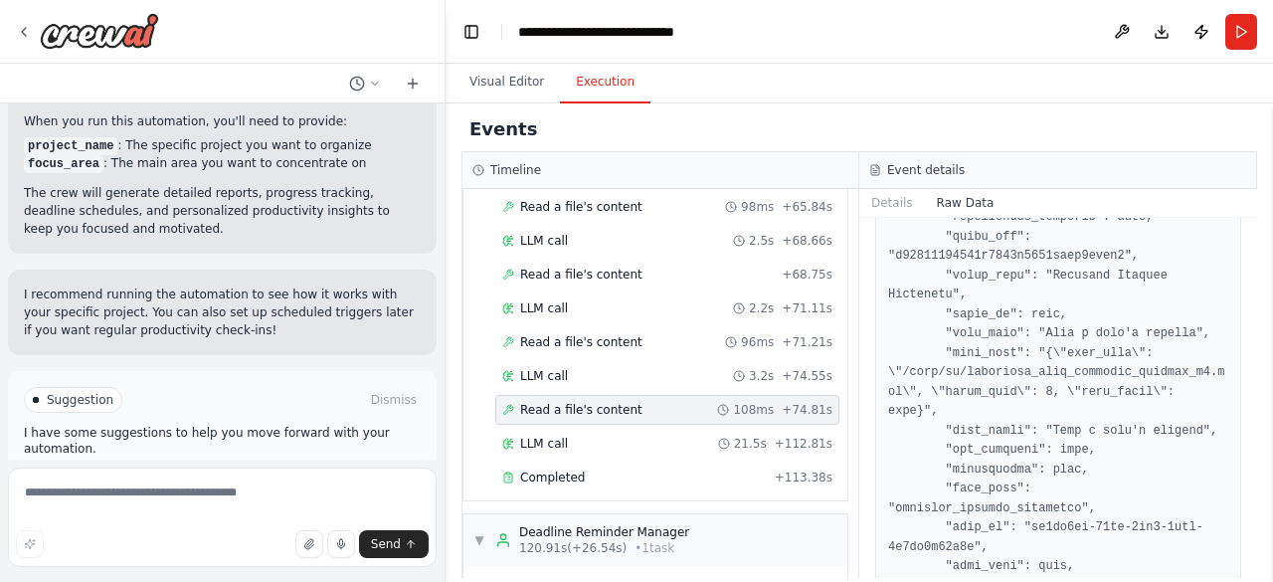
scroll to position [1398, 0]
click at [893, 199] on button "Details" at bounding box center [892, 203] width 66 height 28
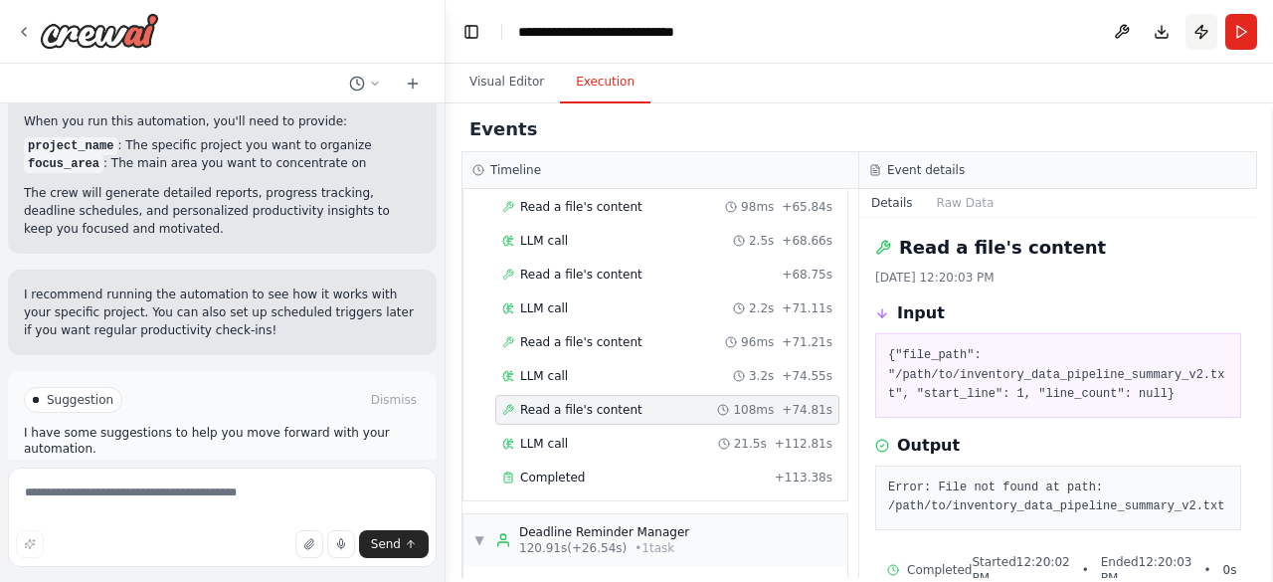
click at [1195, 31] on button "Publish" at bounding box center [1201, 32] width 32 height 36
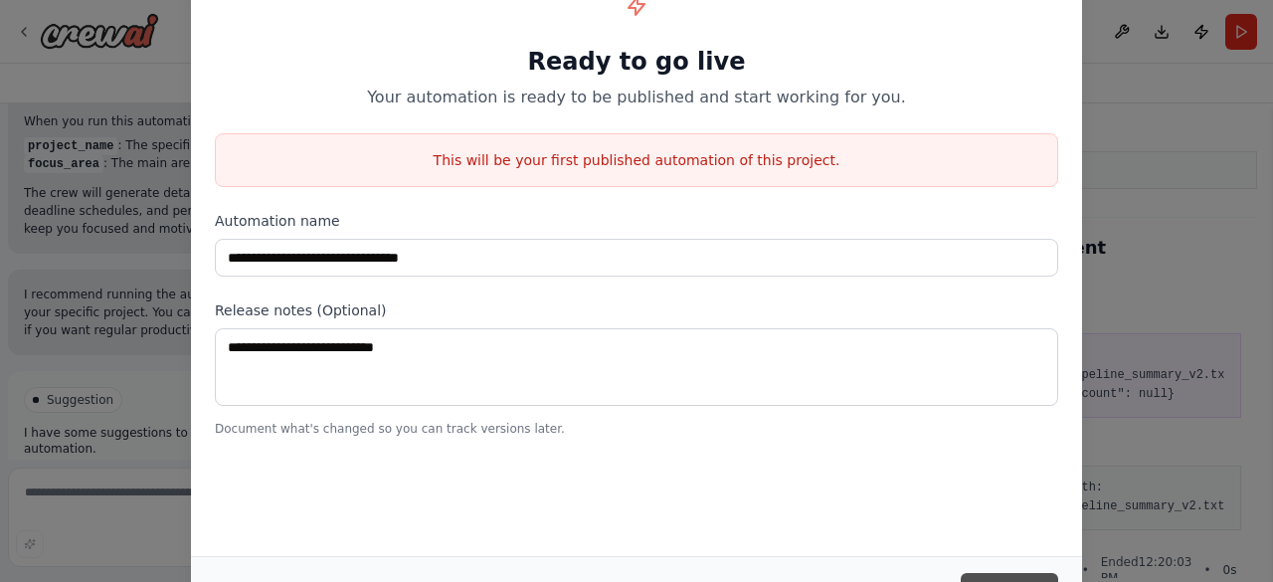
click at [1016, 580] on button "Publish" at bounding box center [1008, 591] width 97 height 36
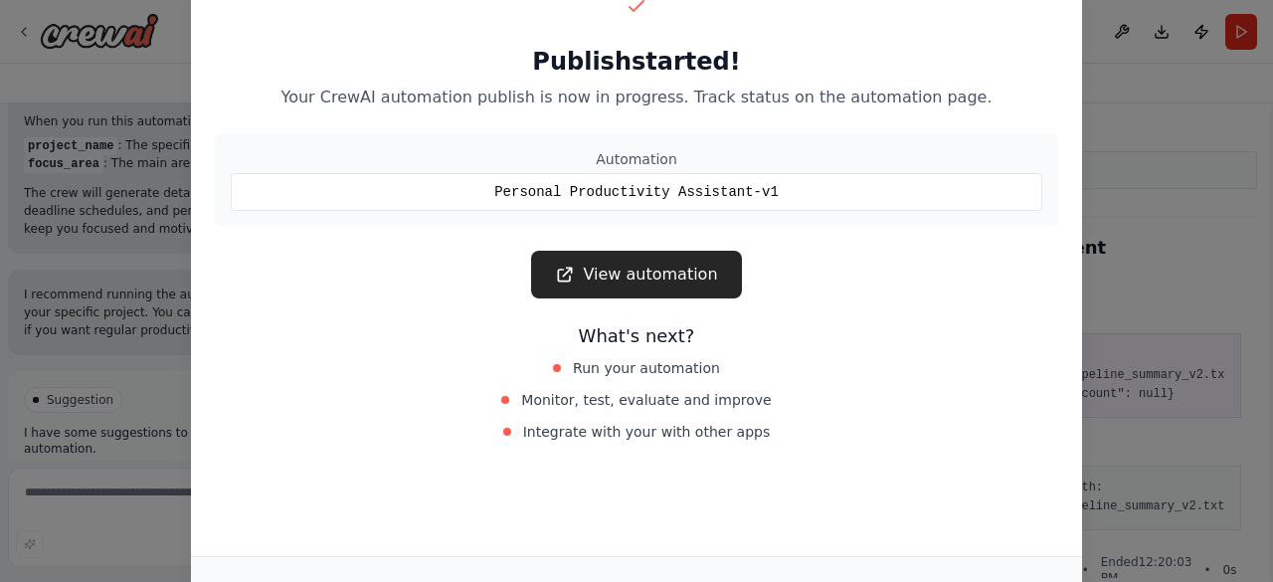
click at [89, 202] on div "Publish started! Your CrewAI automation publish is now in progress. Track statu…" at bounding box center [636, 291] width 1273 height 582
click at [1170, 252] on div "Publish started! Your CrewAI automation publish is now in progress. Track statu…" at bounding box center [636, 291] width 1273 height 582
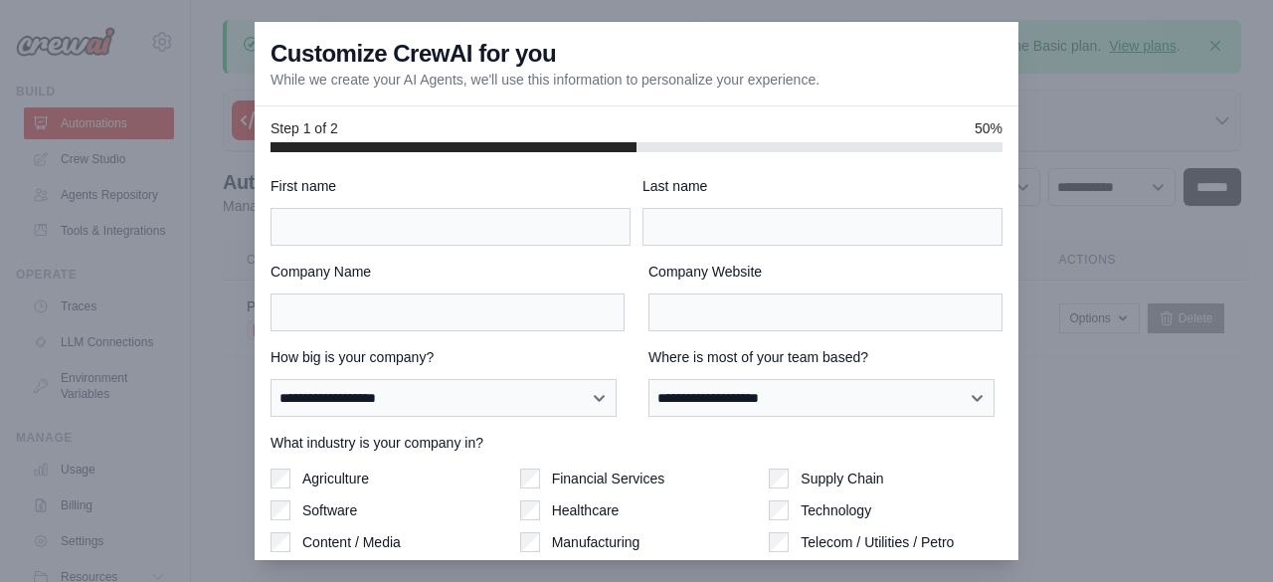
click at [182, 243] on div at bounding box center [636, 291] width 1273 height 582
